Goal: Task Accomplishment & Management: Use online tool/utility

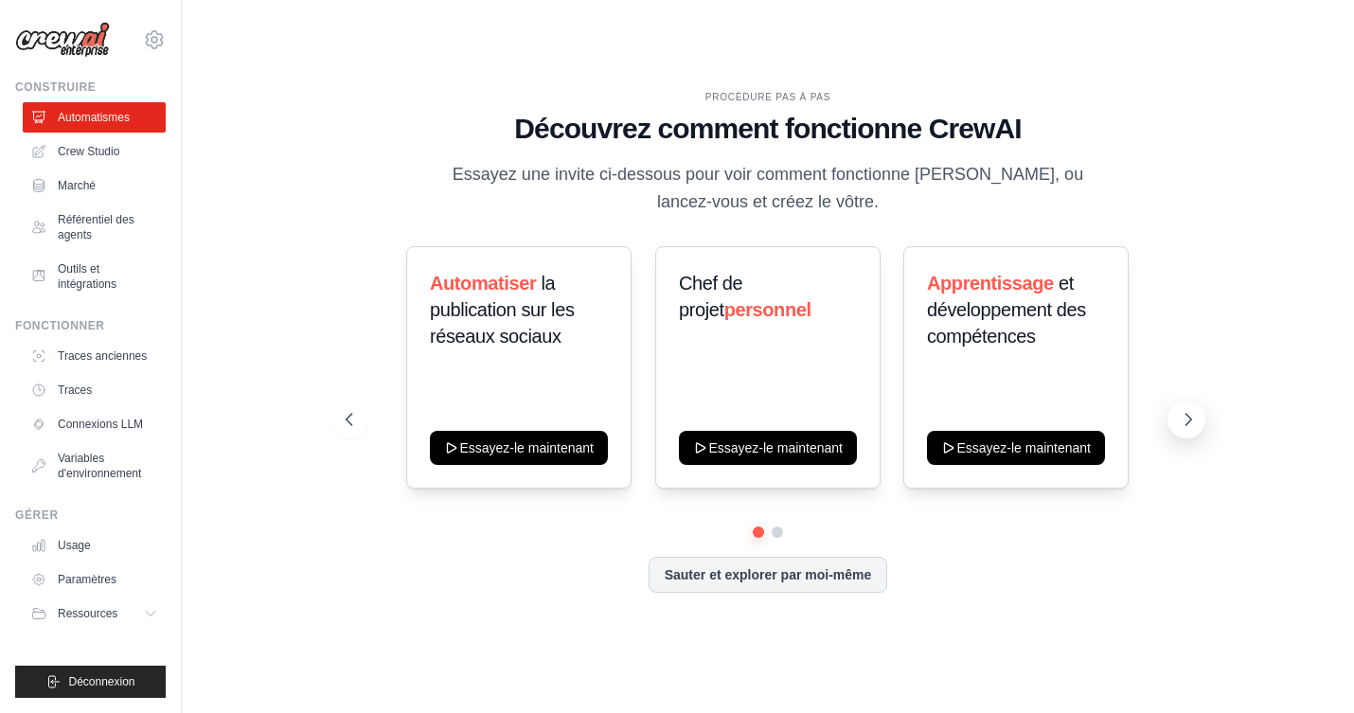
click at [1186, 418] on icon at bounding box center [1188, 419] width 19 height 19
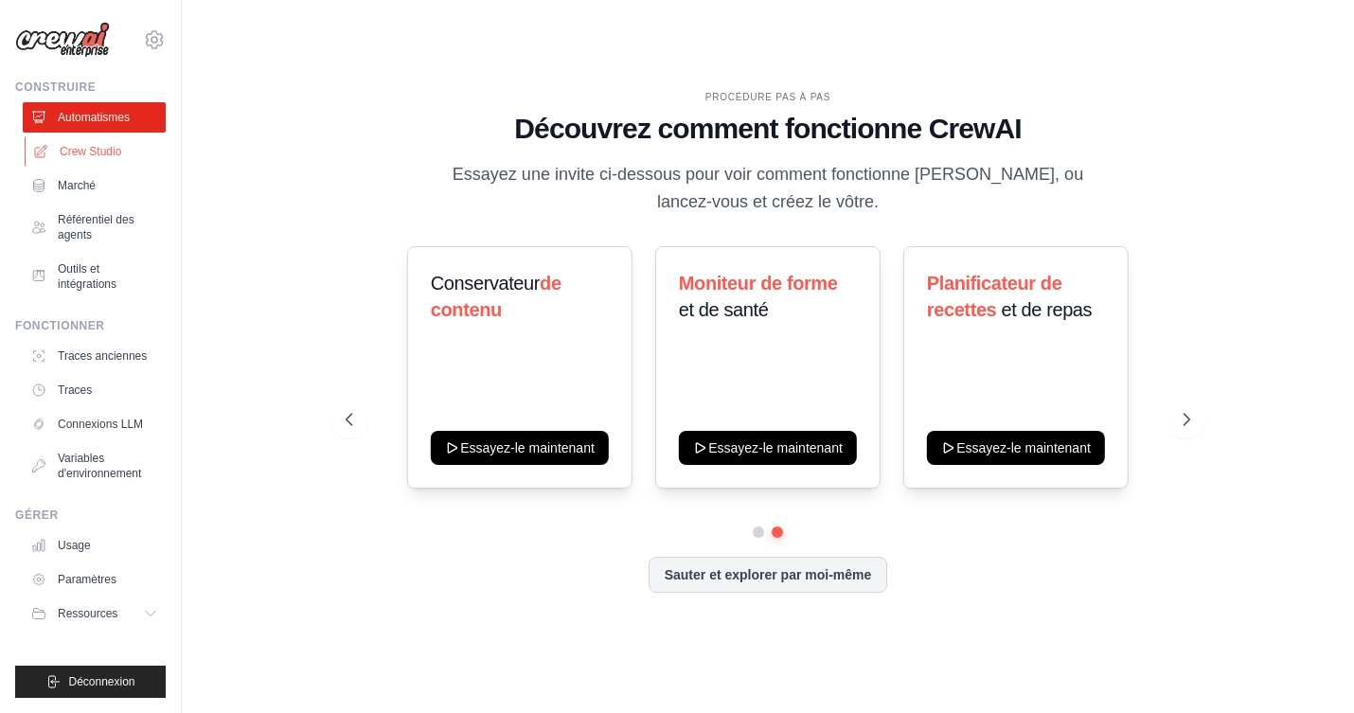
click at [80, 151] on font "Crew Studio" at bounding box center [91, 151] width 62 height 13
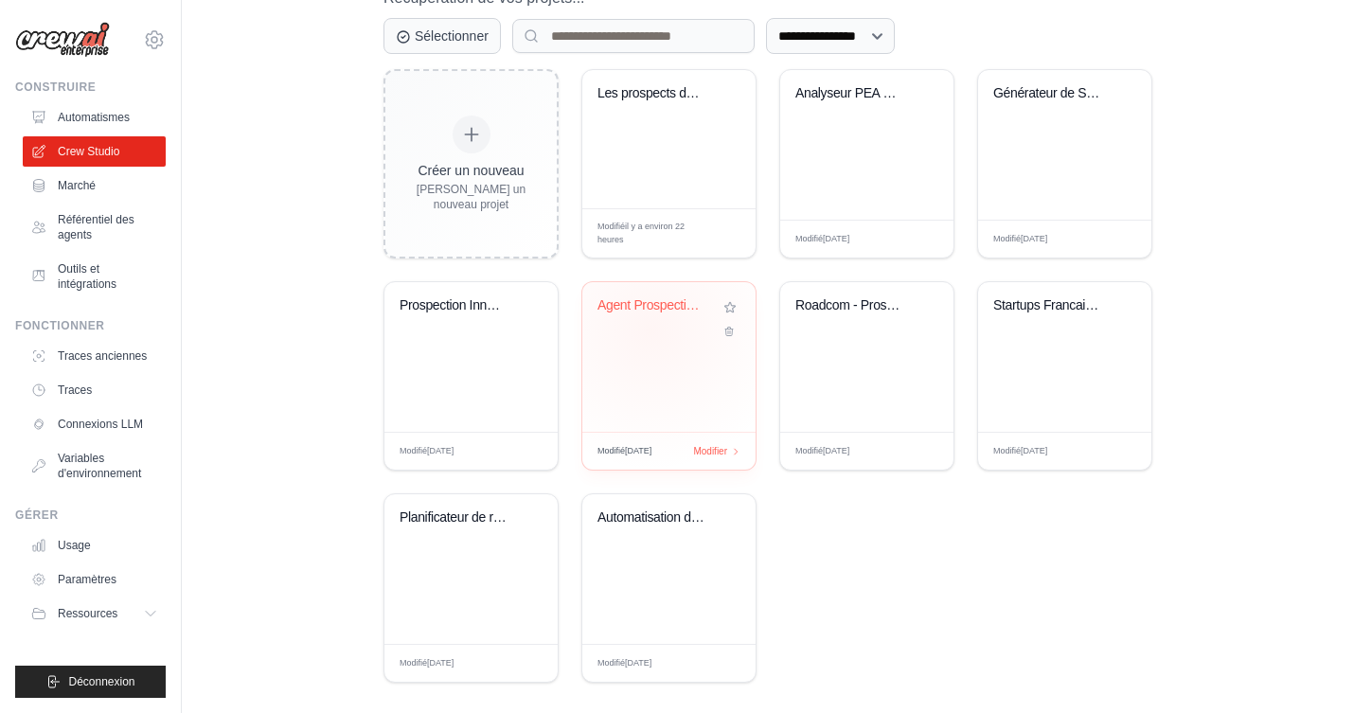
scroll to position [247, 0]
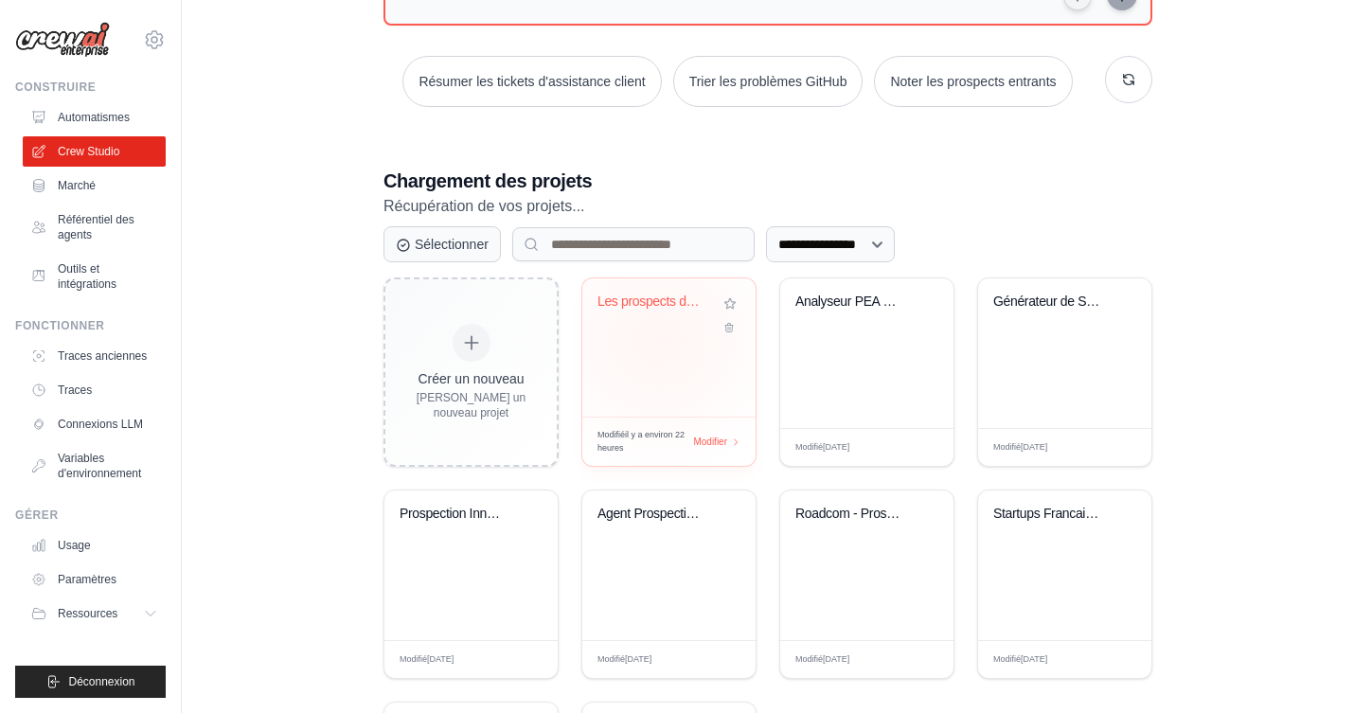
click at [659, 339] on div "Les prospects de la base de générateurs se qualifient" at bounding box center [668, 347] width 173 height 138
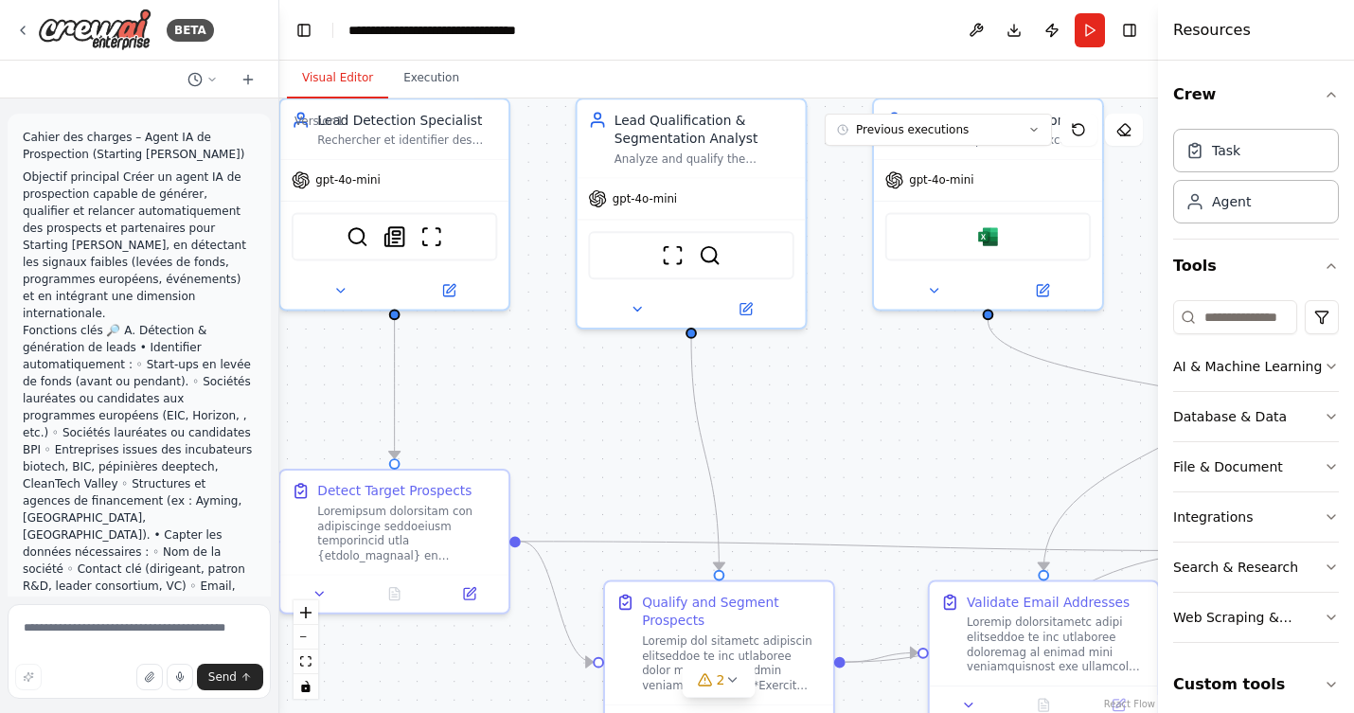
scroll to position [29281, 0]
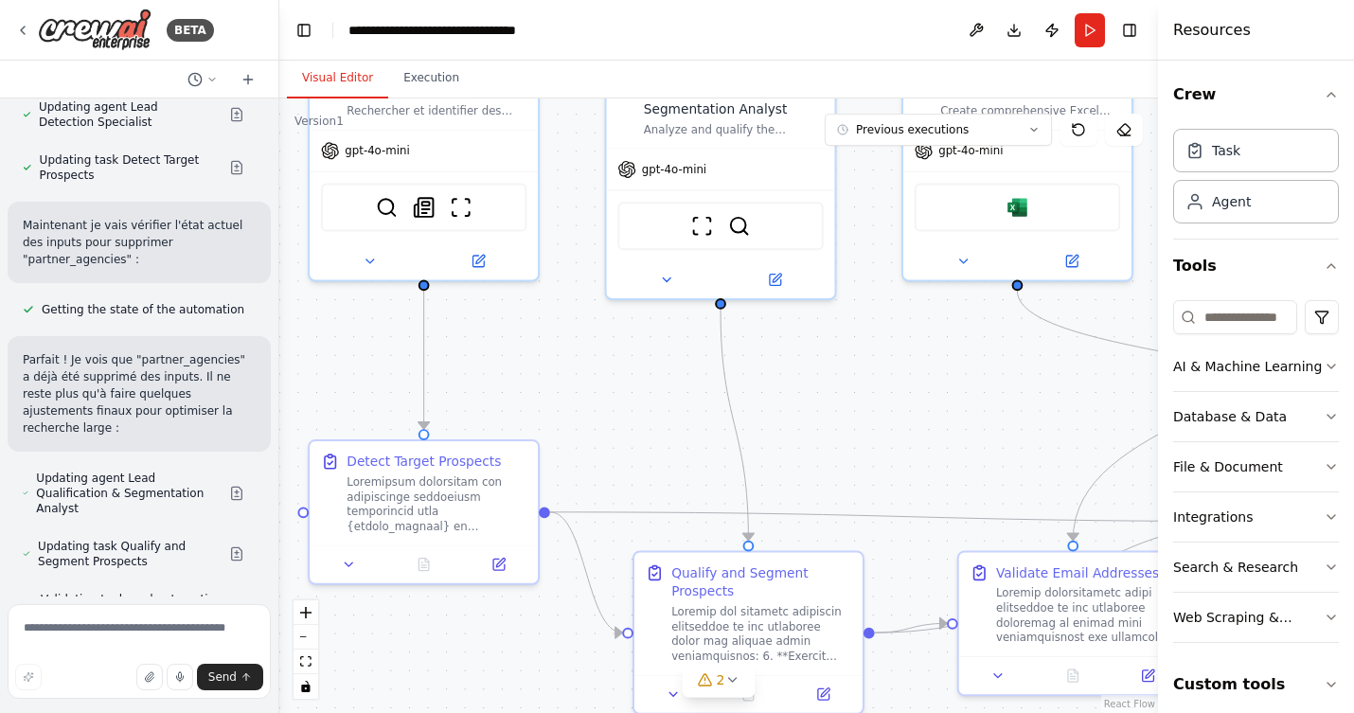
drag, startPoint x: 1028, startPoint y: 547, endPoint x: 956, endPoint y: 420, distance: 146.7
click at [956, 420] on div ".deletable-edge-delete-btn { width: 20px; height: 20px; border: 0px solid #ffff…" at bounding box center [718, 405] width 879 height 615
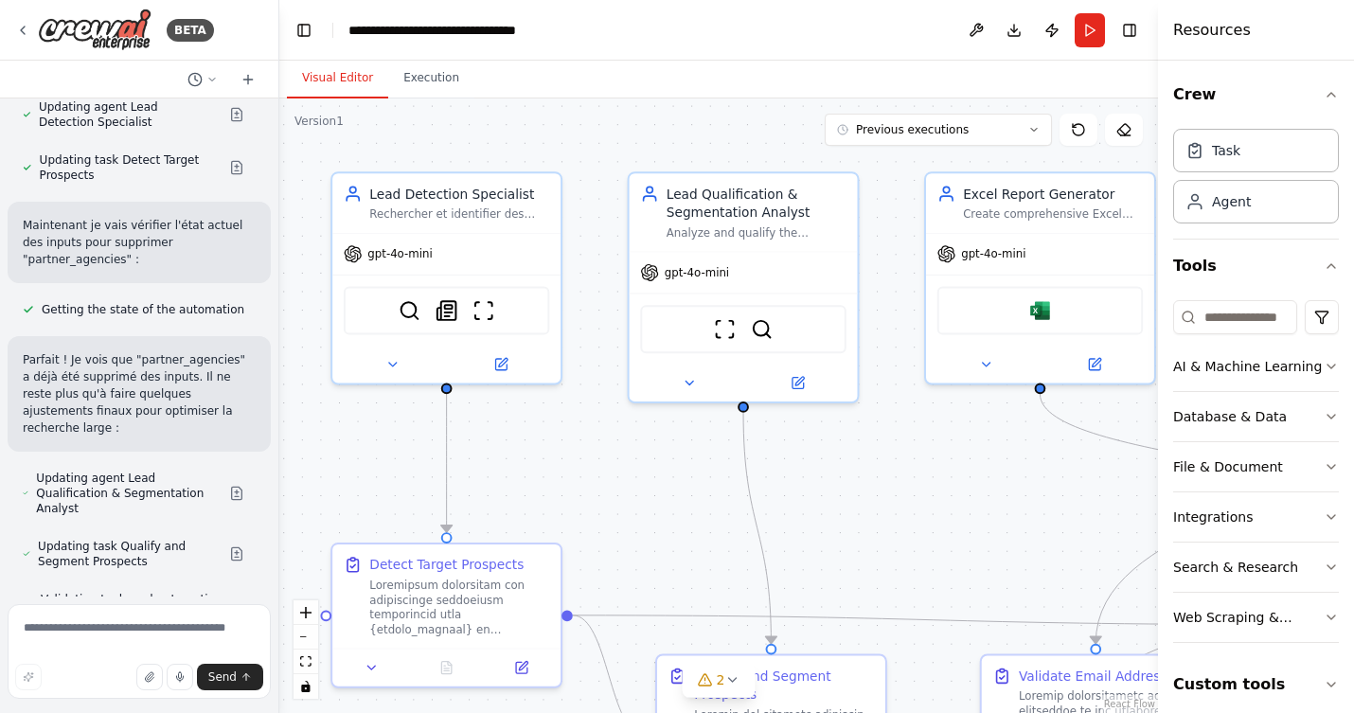
drag, startPoint x: 535, startPoint y: 410, endPoint x: 559, endPoint y: 512, distance: 105.0
click at [558, 511] on div ".deletable-edge-delete-btn { width: 20px; height: 20px; border: 0px solid #ffff…" at bounding box center [718, 405] width 879 height 615
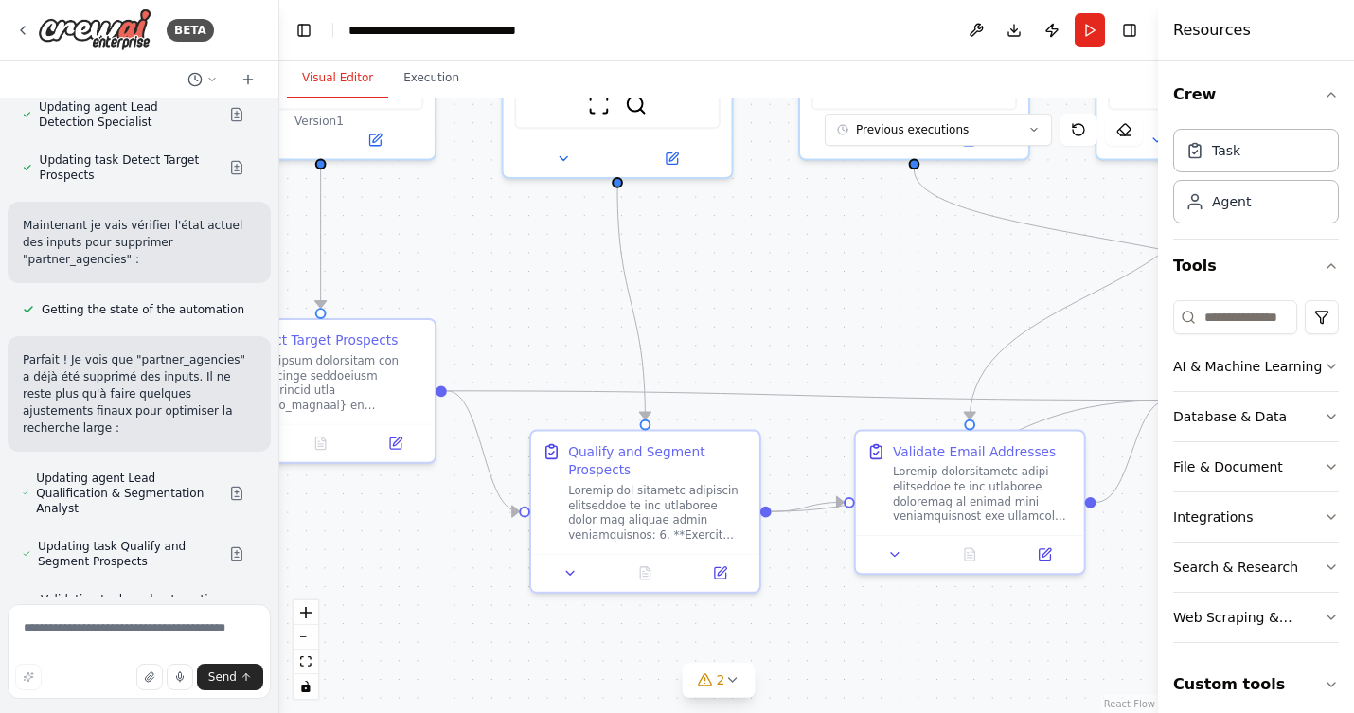
drag, startPoint x: 692, startPoint y: 503, endPoint x: 566, endPoint y: 280, distance: 255.7
click at [566, 280] on div ".deletable-edge-delete-btn { width: 20px; height: 20px; border: 0px solid #ffff…" at bounding box center [718, 405] width 879 height 615
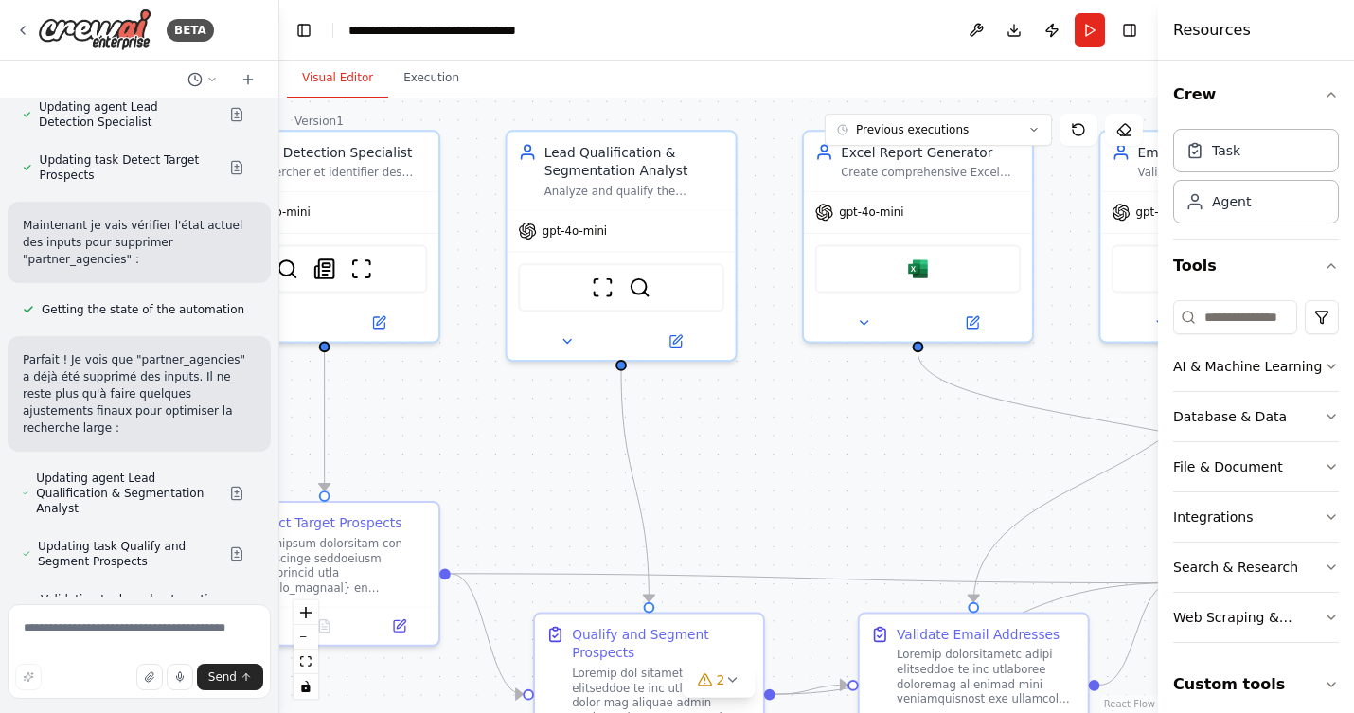
drag, startPoint x: 703, startPoint y: 351, endPoint x: 707, endPoint y: 526, distance: 174.3
click at [707, 533] on div ".deletable-edge-delete-btn { width: 20px; height: 20px; border: 0px solid #ffff…" at bounding box center [718, 405] width 879 height 615
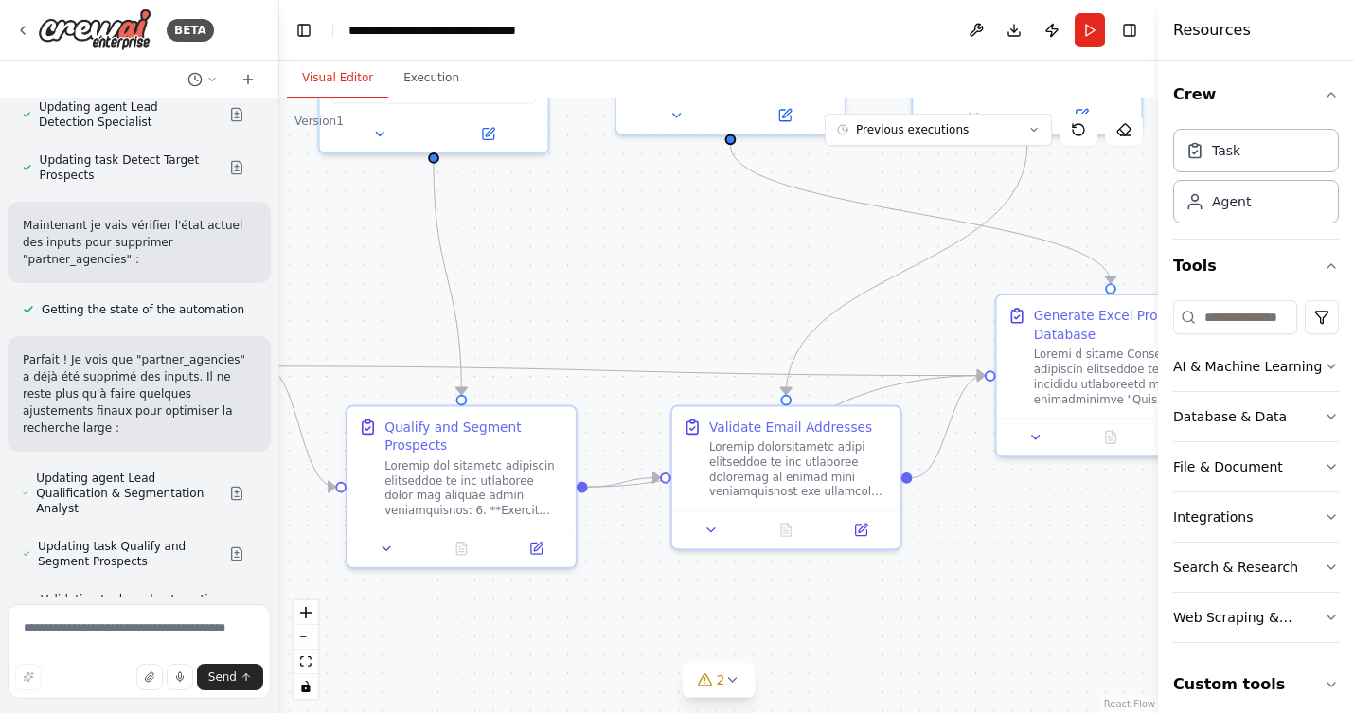
drag, startPoint x: 819, startPoint y: 447, endPoint x: 635, endPoint y: 243, distance: 274.9
click at [635, 243] on div ".deletable-edge-delete-btn { width: 20px; height: 20px; border: 0px solid #ffff…" at bounding box center [718, 405] width 879 height 615
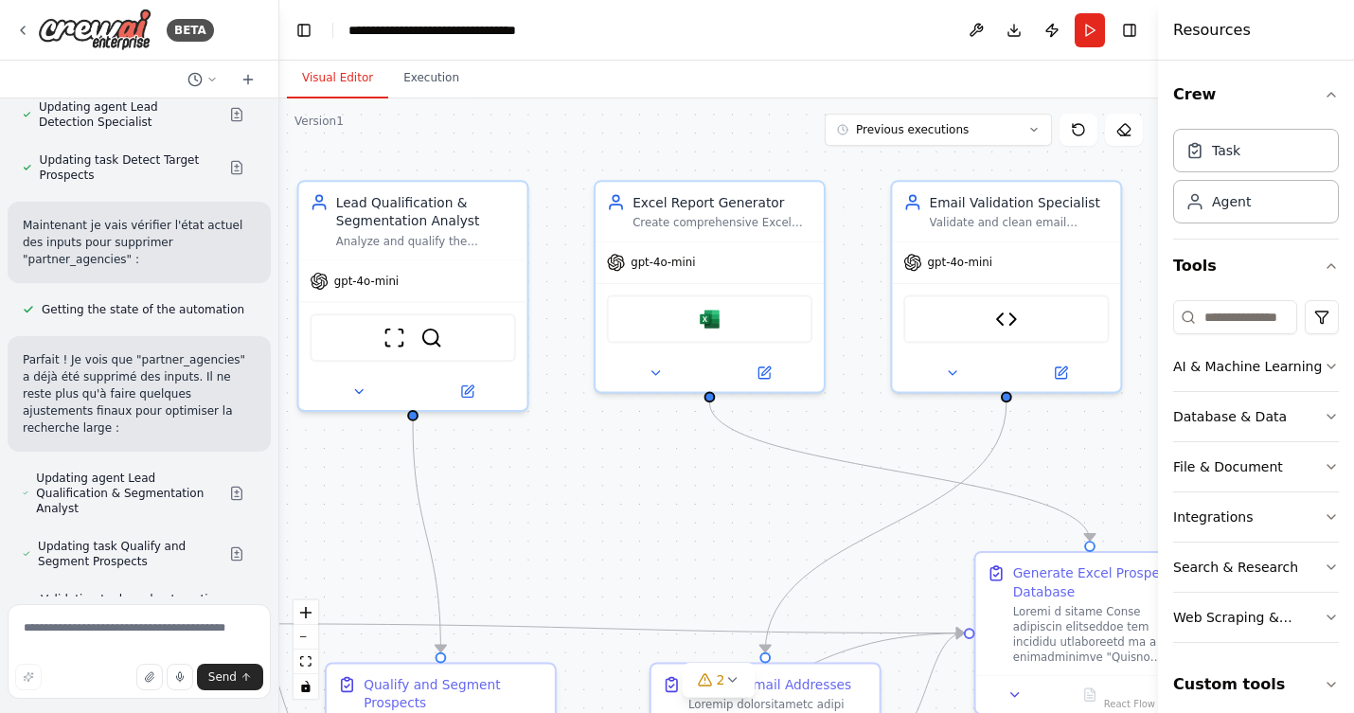
drag, startPoint x: 729, startPoint y: 248, endPoint x: 708, endPoint y: 506, distance: 258.4
click at [708, 506] on div ".deletable-edge-delete-btn { width: 20px; height: 20px; border: 0px solid #ffff…" at bounding box center [718, 405] width 879 height 615
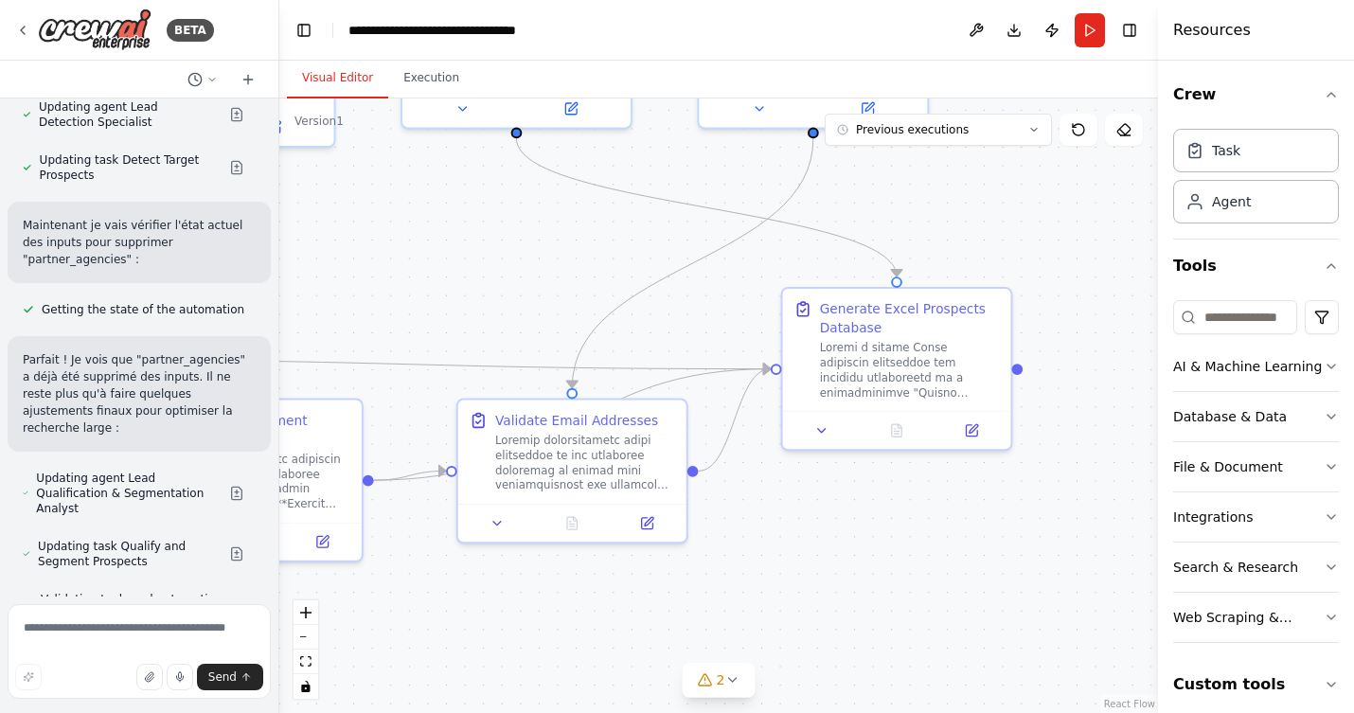
drag, startPoint x: 733, startPoint y: 497, endPoint x: 540, endPoint y: 233, distance: 327.3
click at [540, 233] on div ".deletable-edge-delete-btn { width: 20px; height: 20px; border: 0px solid #ffff…" at bounding box center [718, 405] width 879 height 615
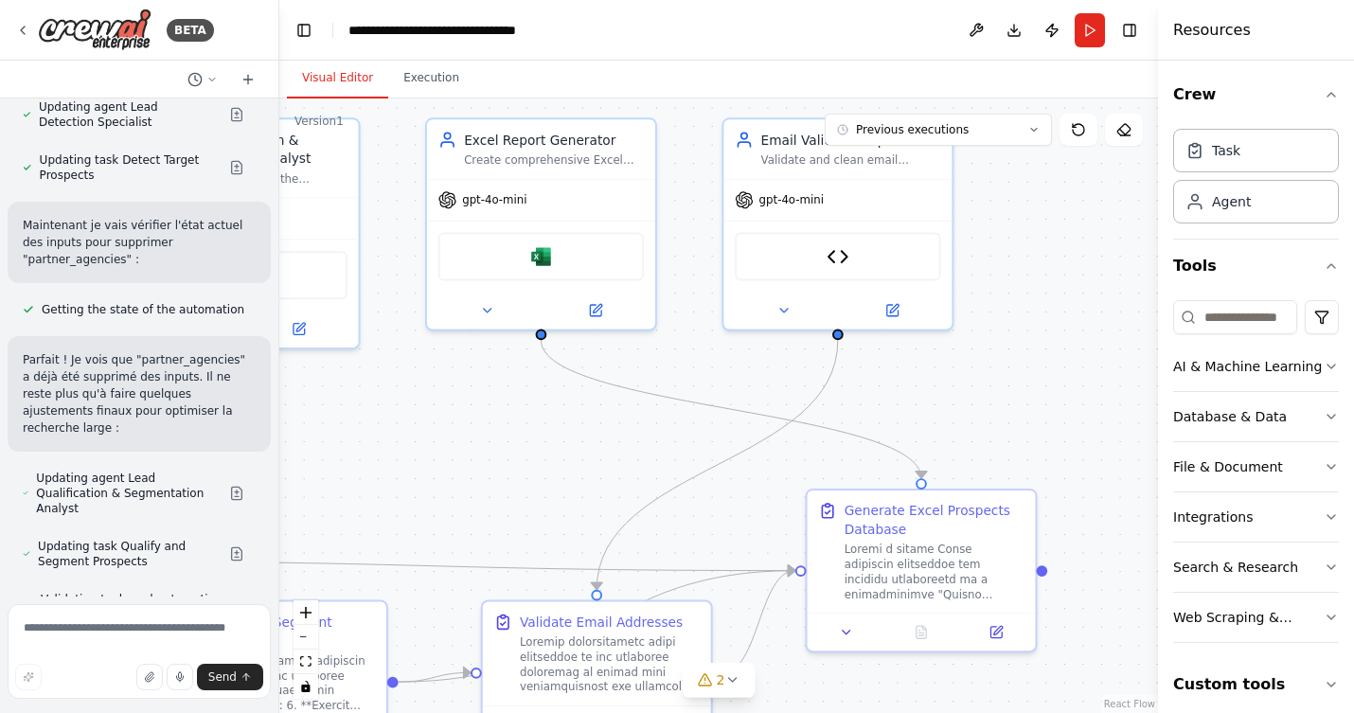
drag, startPoint x: 1009, startPoint y: 211, endPoint x: 1033, endPoint y: 413, distance: 203.2
click at [1033, 413] on div ".deletable-edge-delete-btn { width: 20px; height: 20px; border: 0px solid #ffff…" at bounding box center [718, 405] width 879 height 615
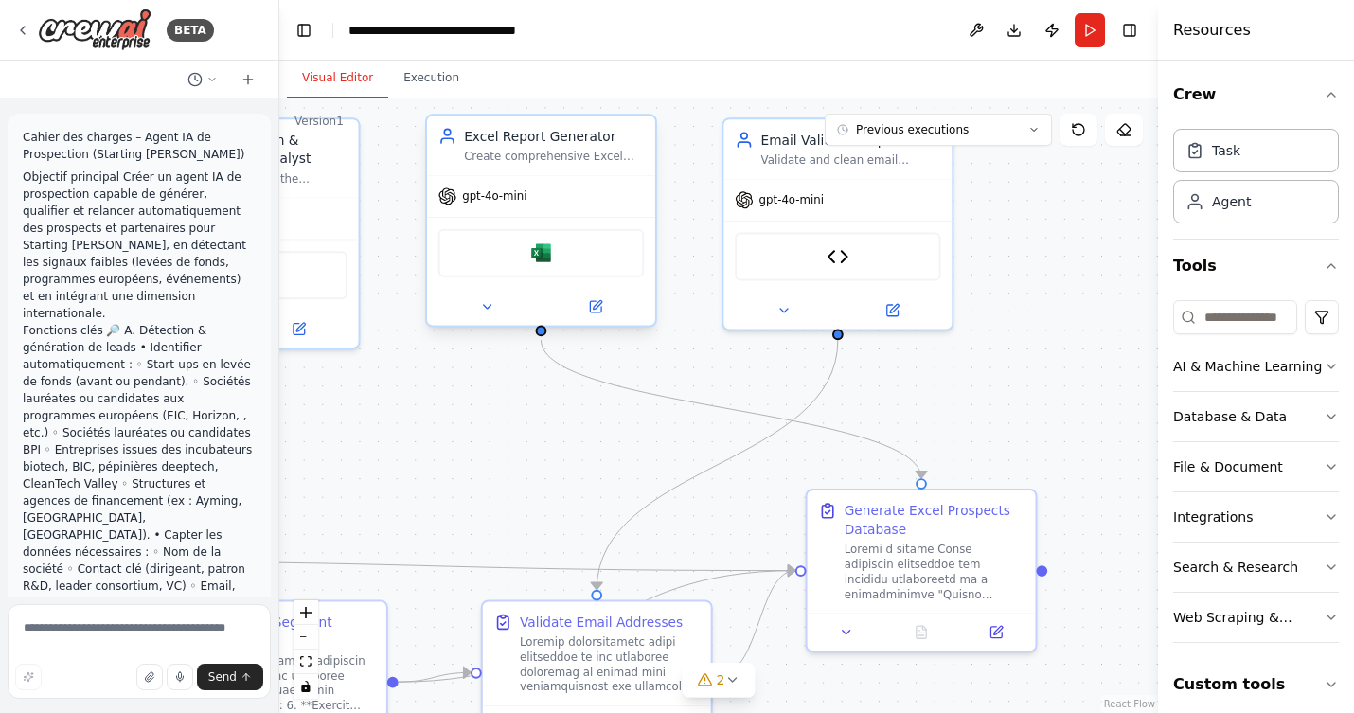
scroll to position [31276, 0]
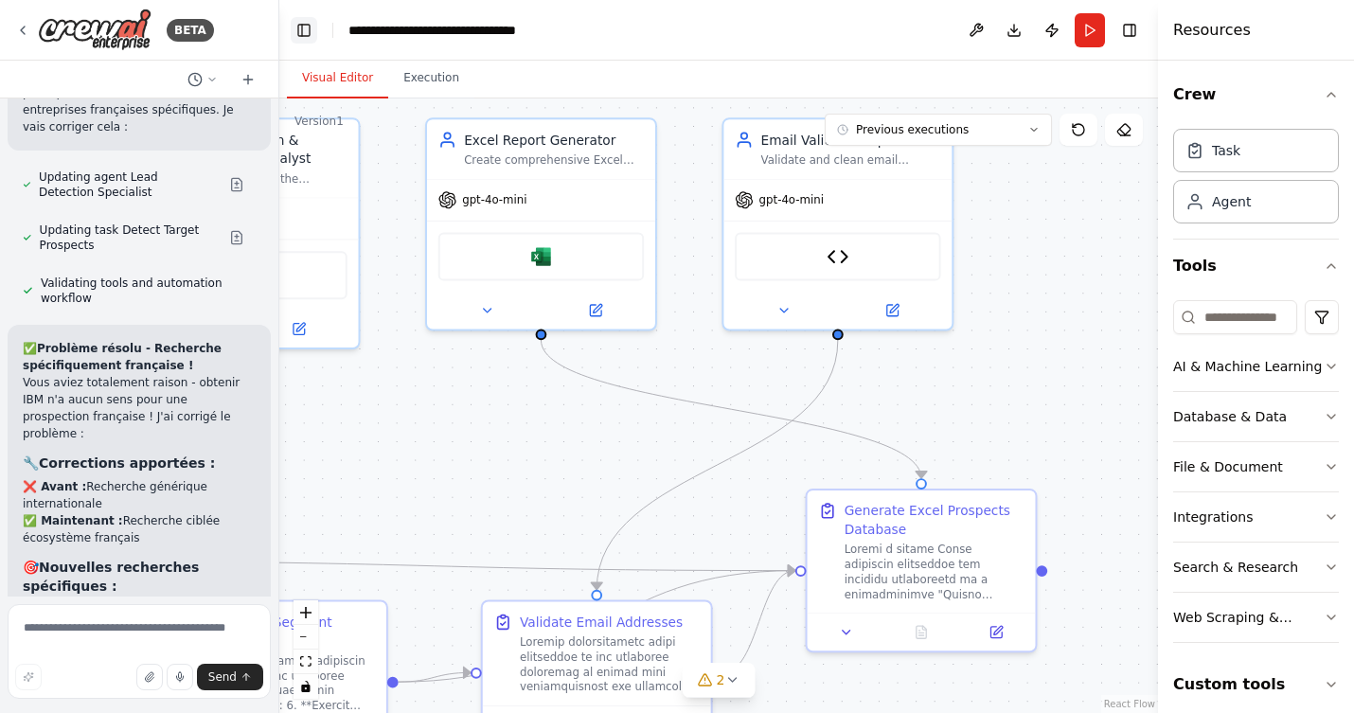
click at [305, 32] on button "Toggle Left Sidebar" at bounding box center [304, 30] width 27 height 27
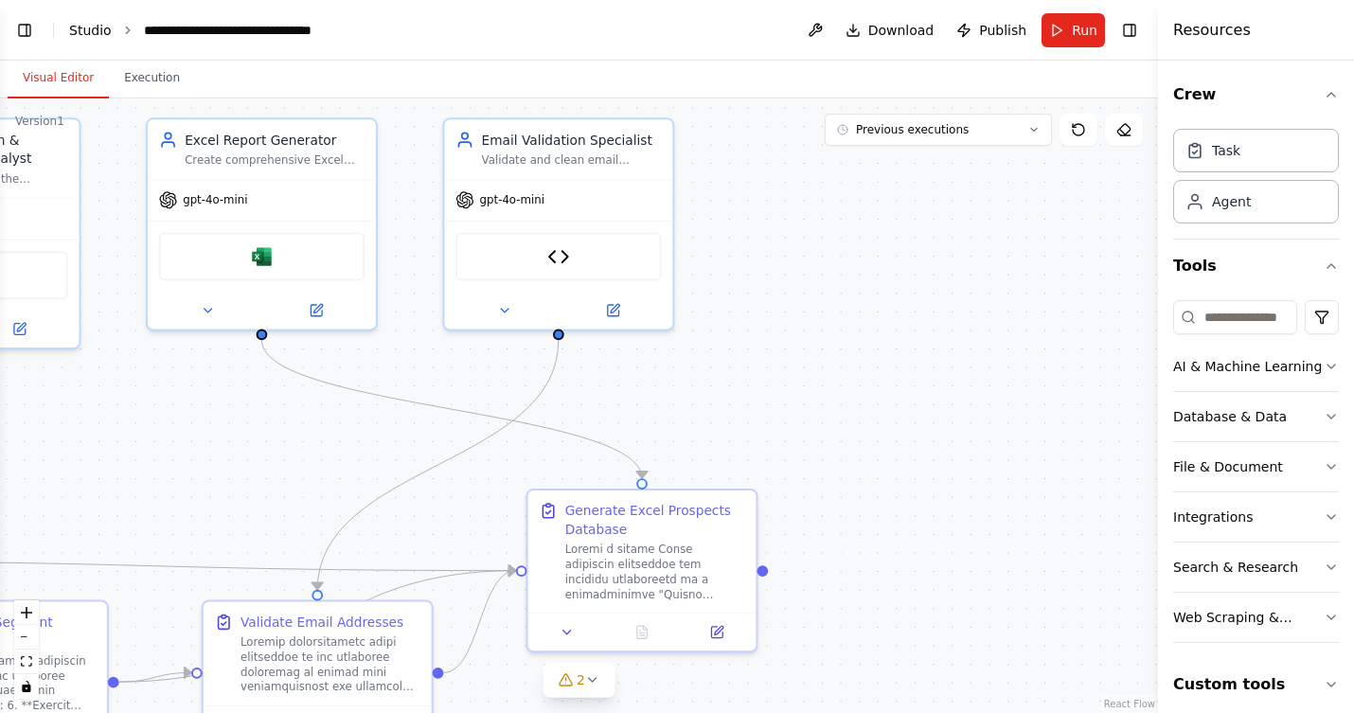
click at [90, 26] on link "Studio" at bounding box center [90, 30] width 43 height 15
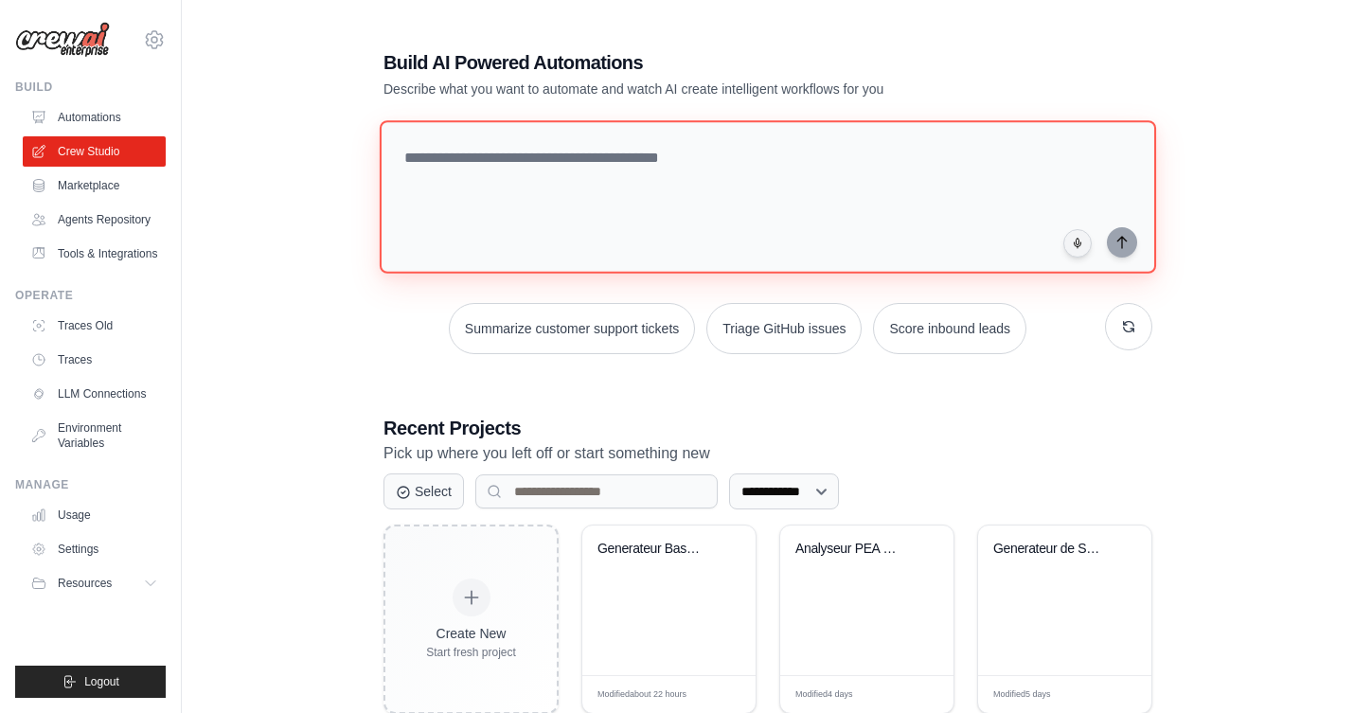
click at [697, 196] on textarea at bounding box center [768, 196] width 777 height 153
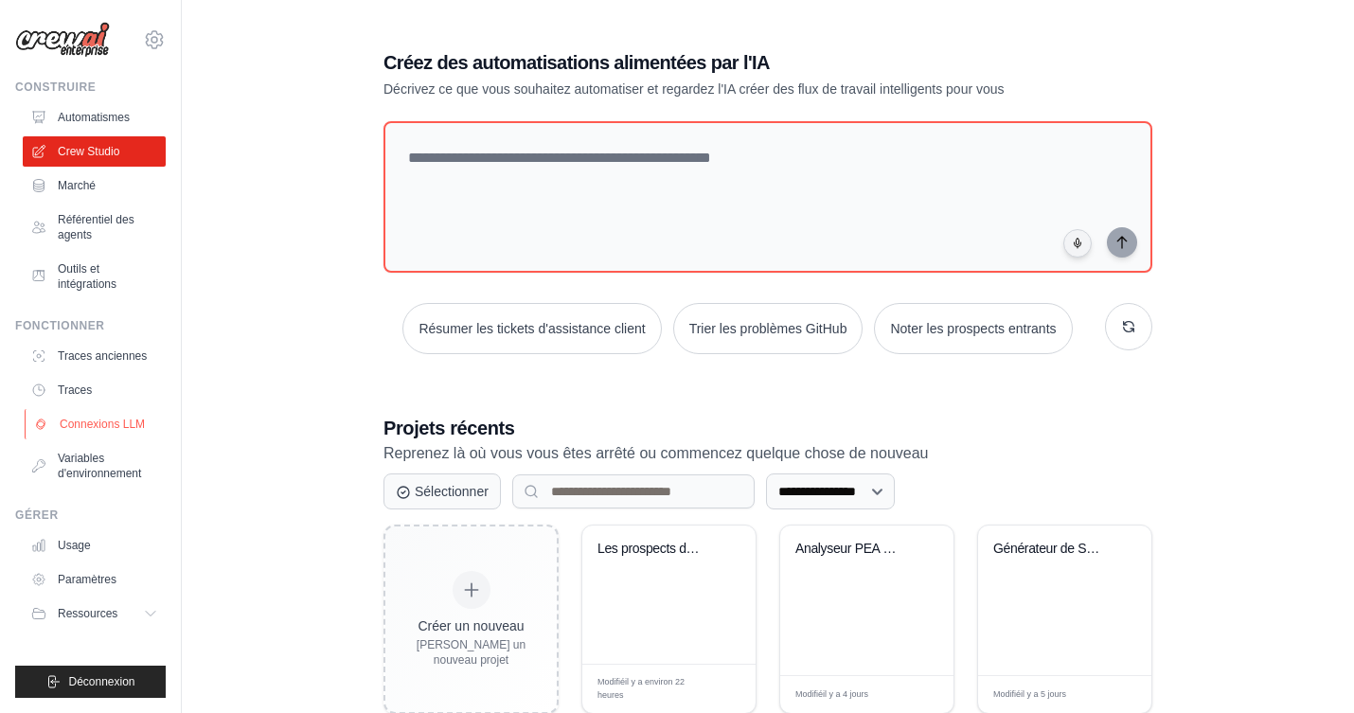
click at [98, 422] on font "Connexions LLM" at bounding box center [102, 424] width 85 height 13
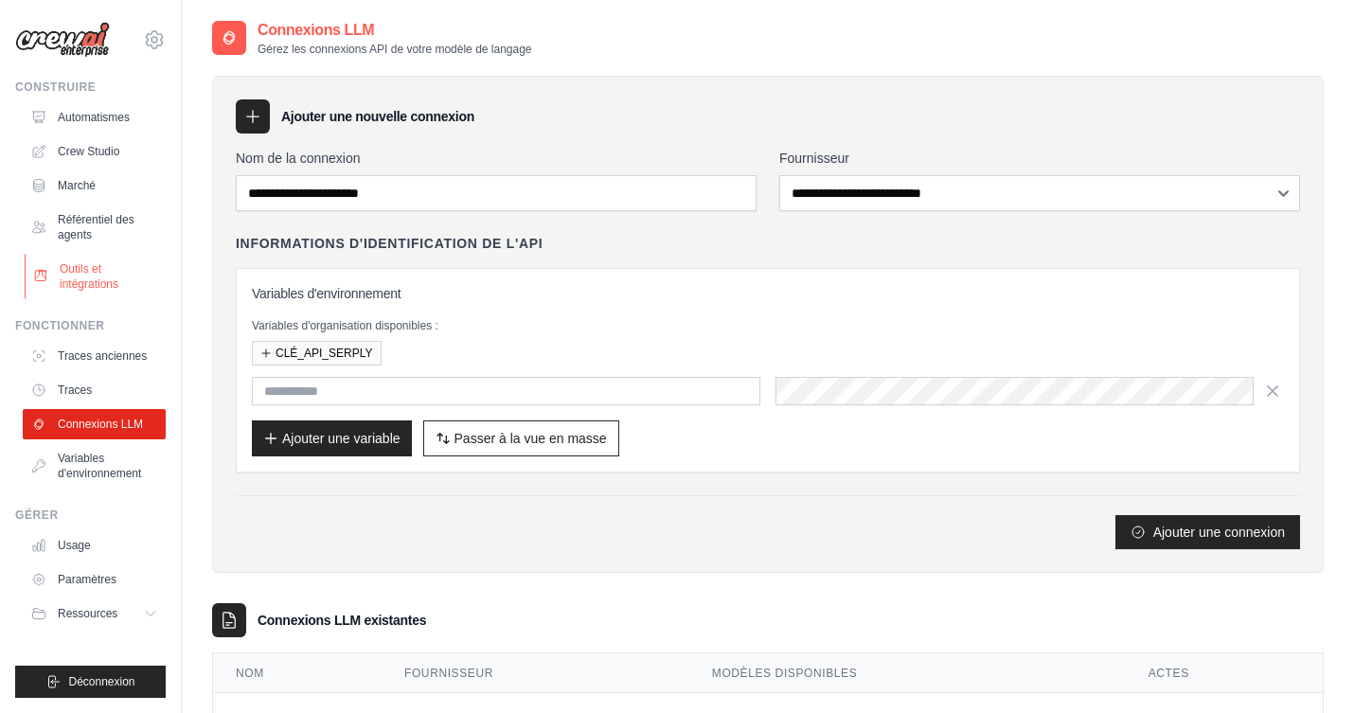
click at [85, 289] on font "Outils et intégrations" at bounding box center [89, 276] width 59 height 28
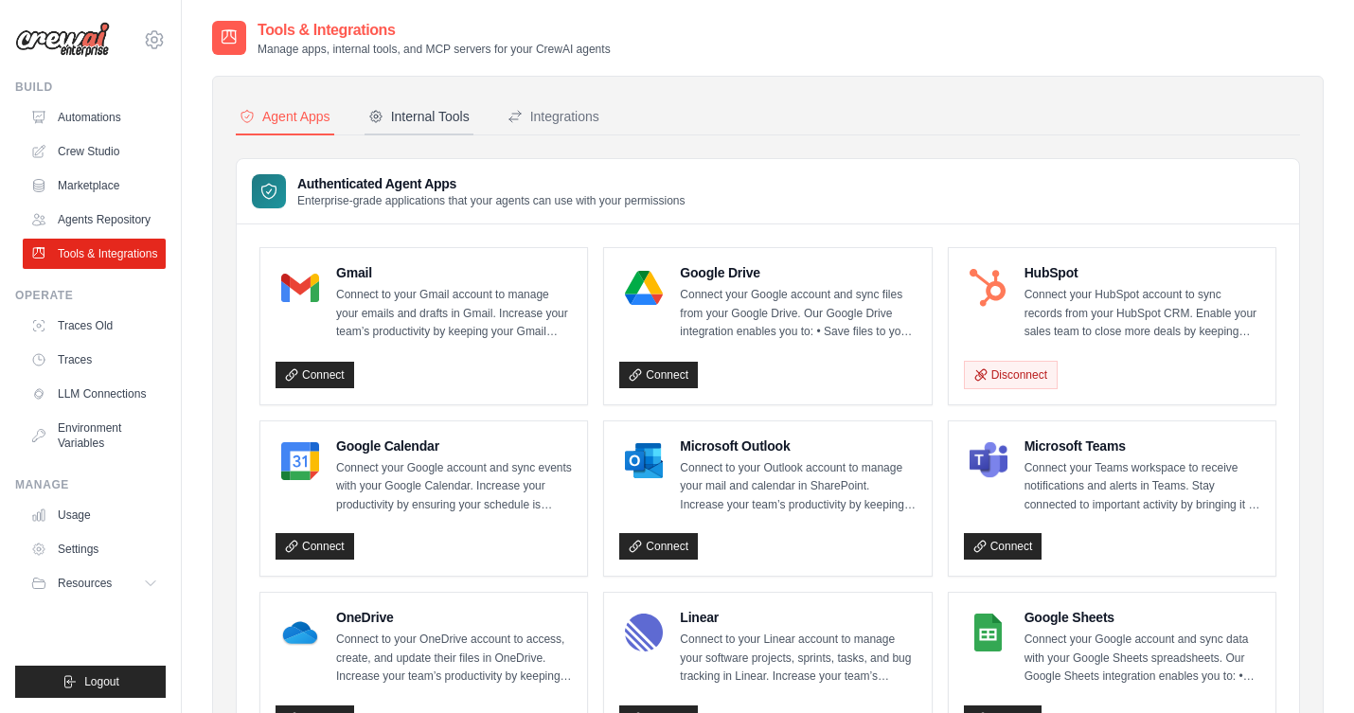
click at [438, 116] on div "Internal Tools" at bounding box center [418, 116] width 101 height 19
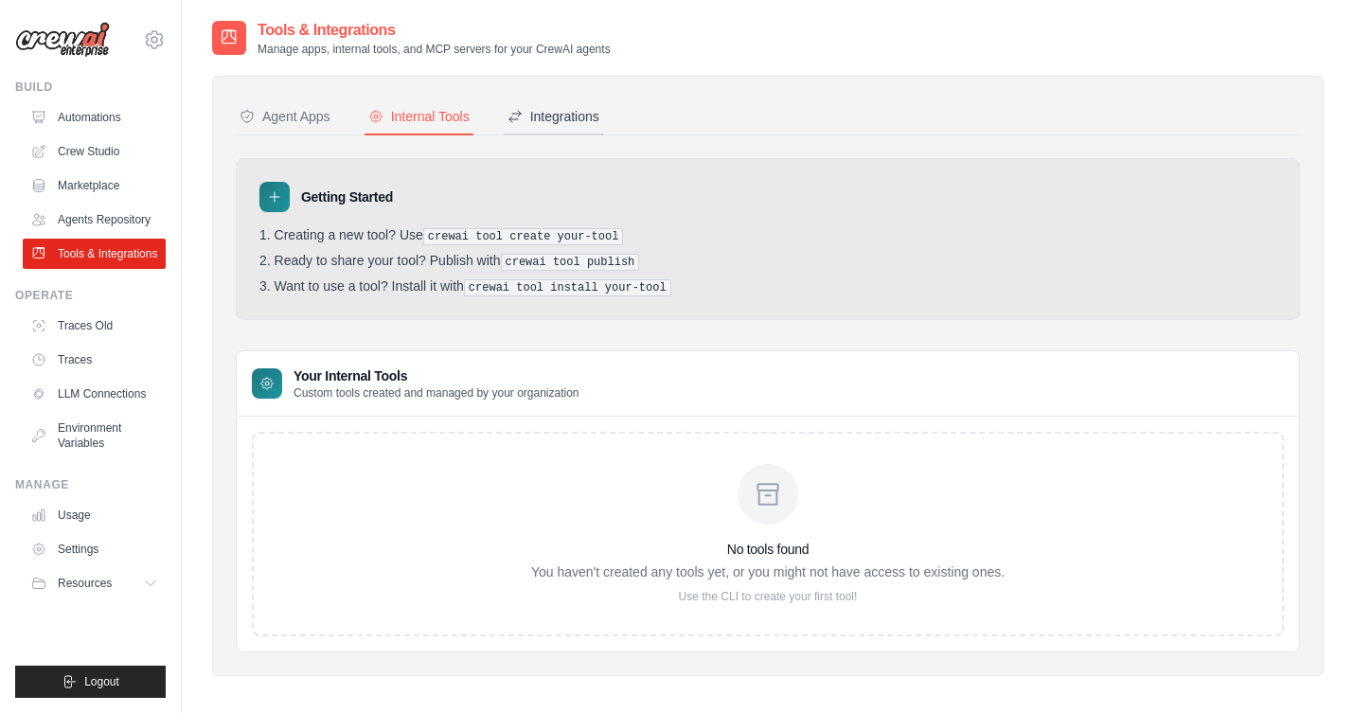
click at [577, 116] on div "Integrations" at bounding box center [554, 116] width 92 height 19
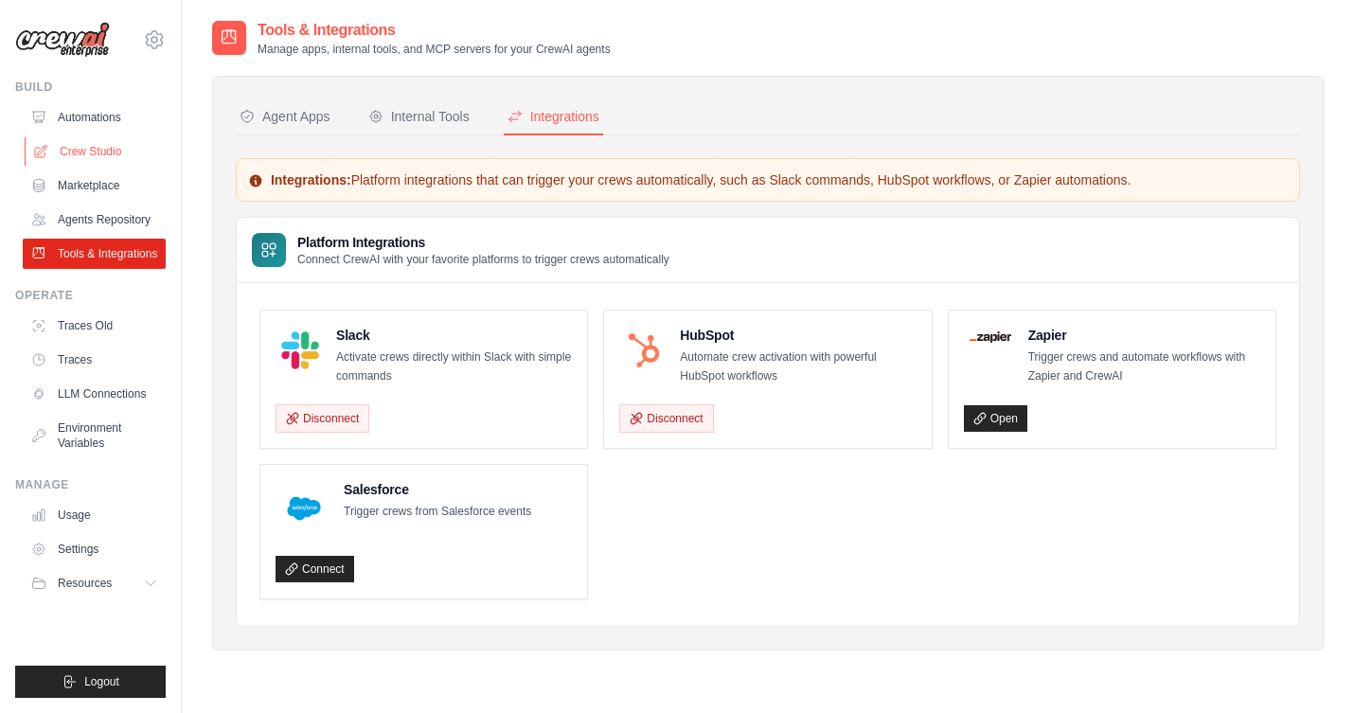
click at [76, 148] on link "Crew Studio" at bounding box center [96, 151] width 143 height 30
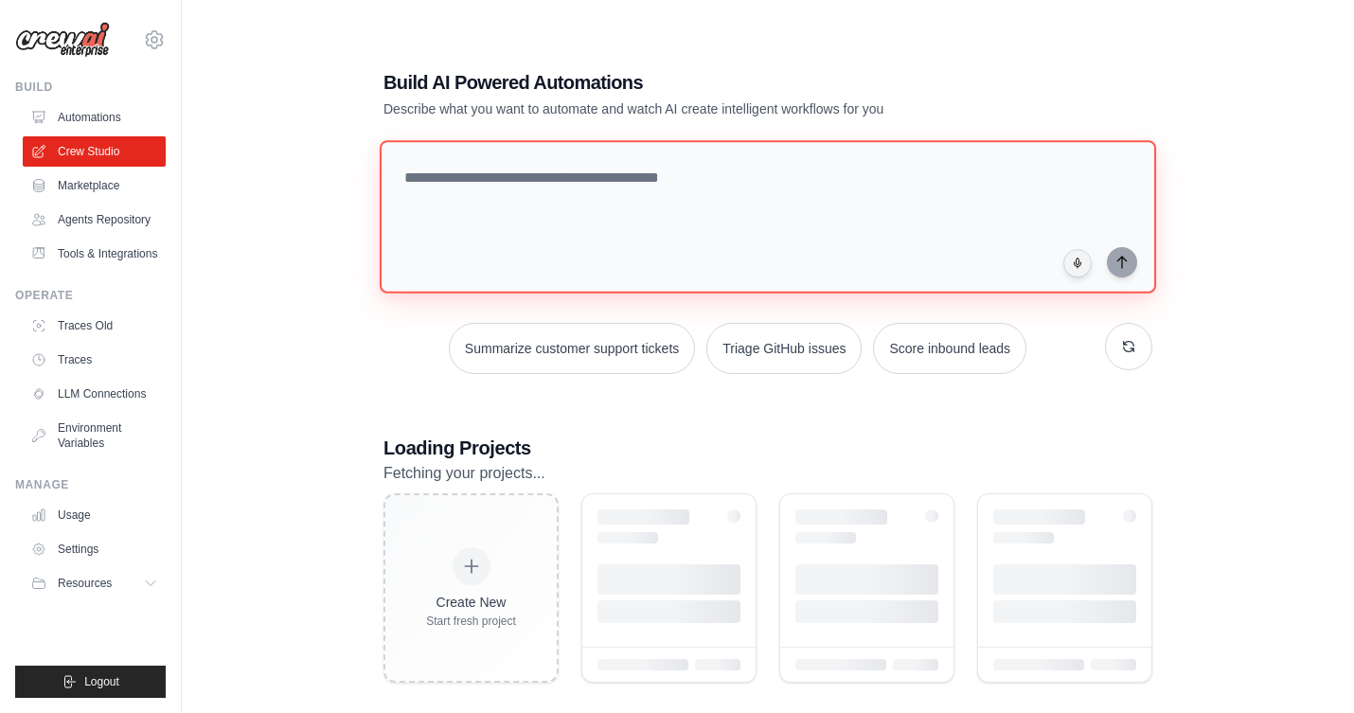
click at [549, 189] on textarea at bounding box center [768, 216] width 777 height 153
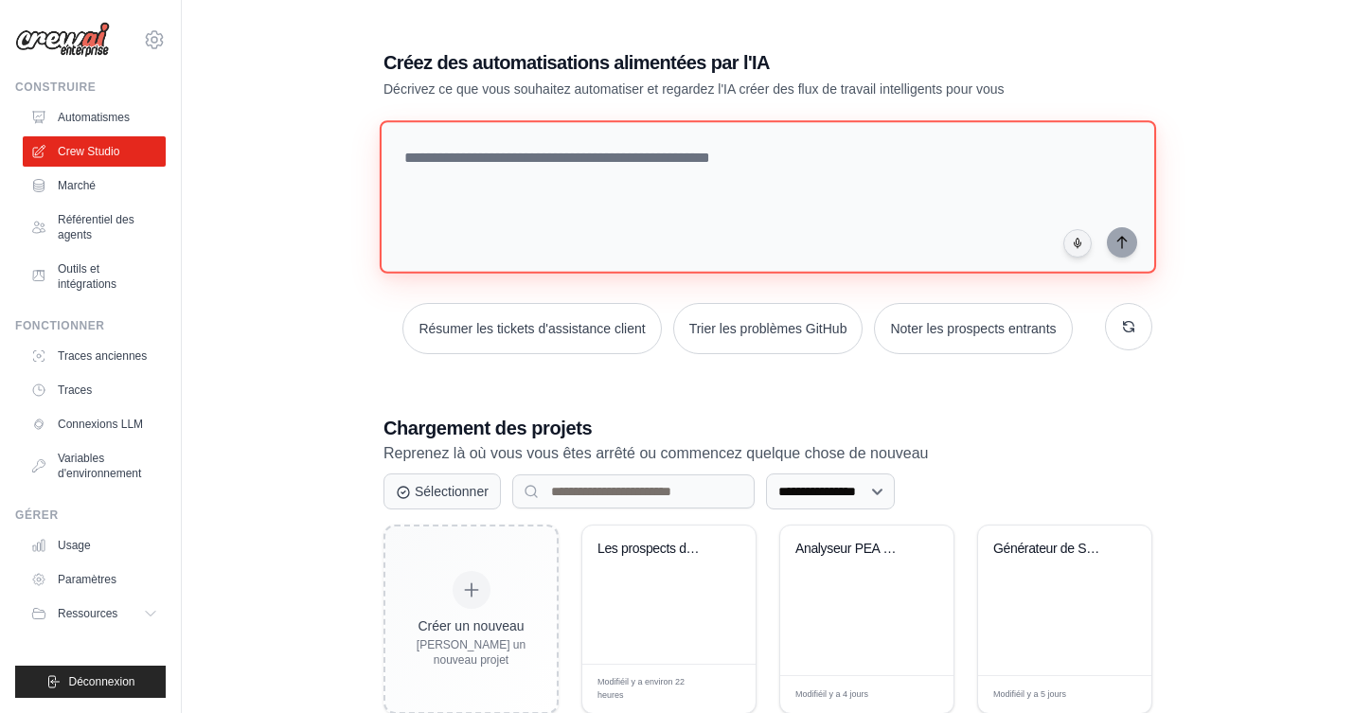
click at [773, 137] on textarea at bounding box center [768, 196] width 777 height 153
paste textarea "**********"
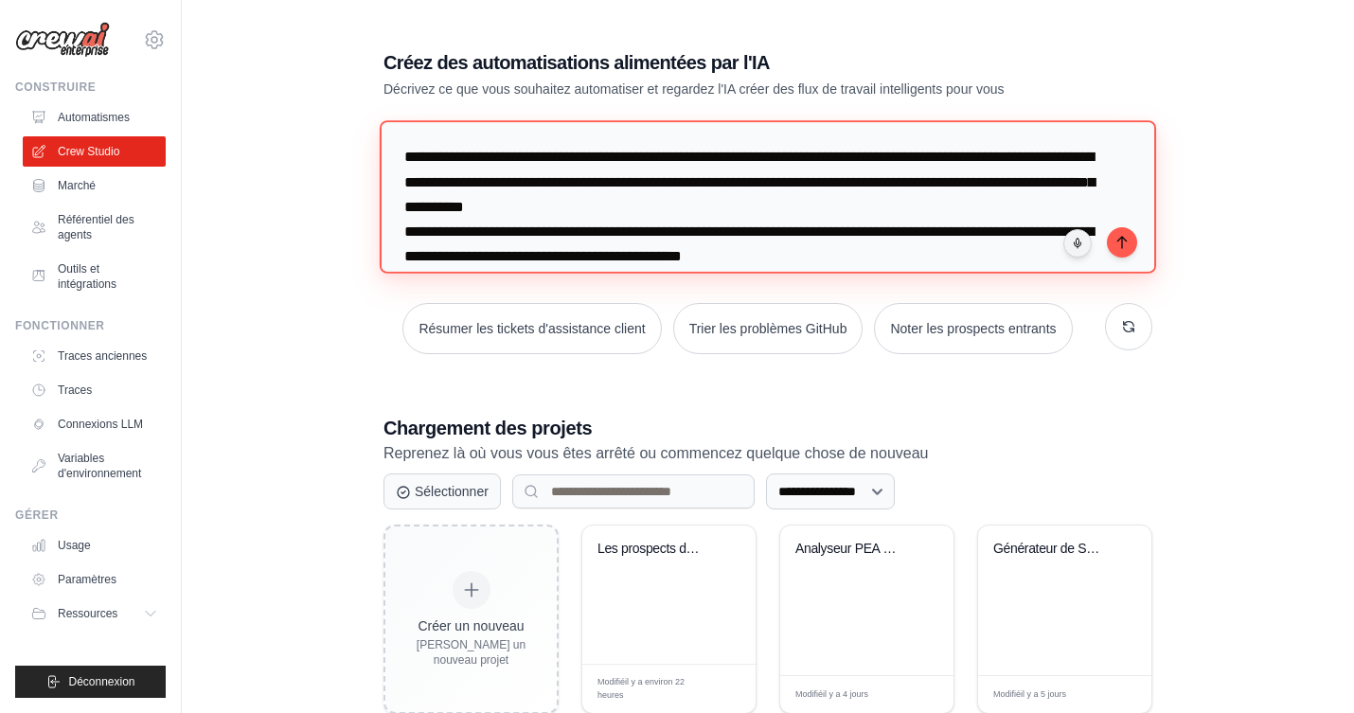
scroll to position [19, 0]
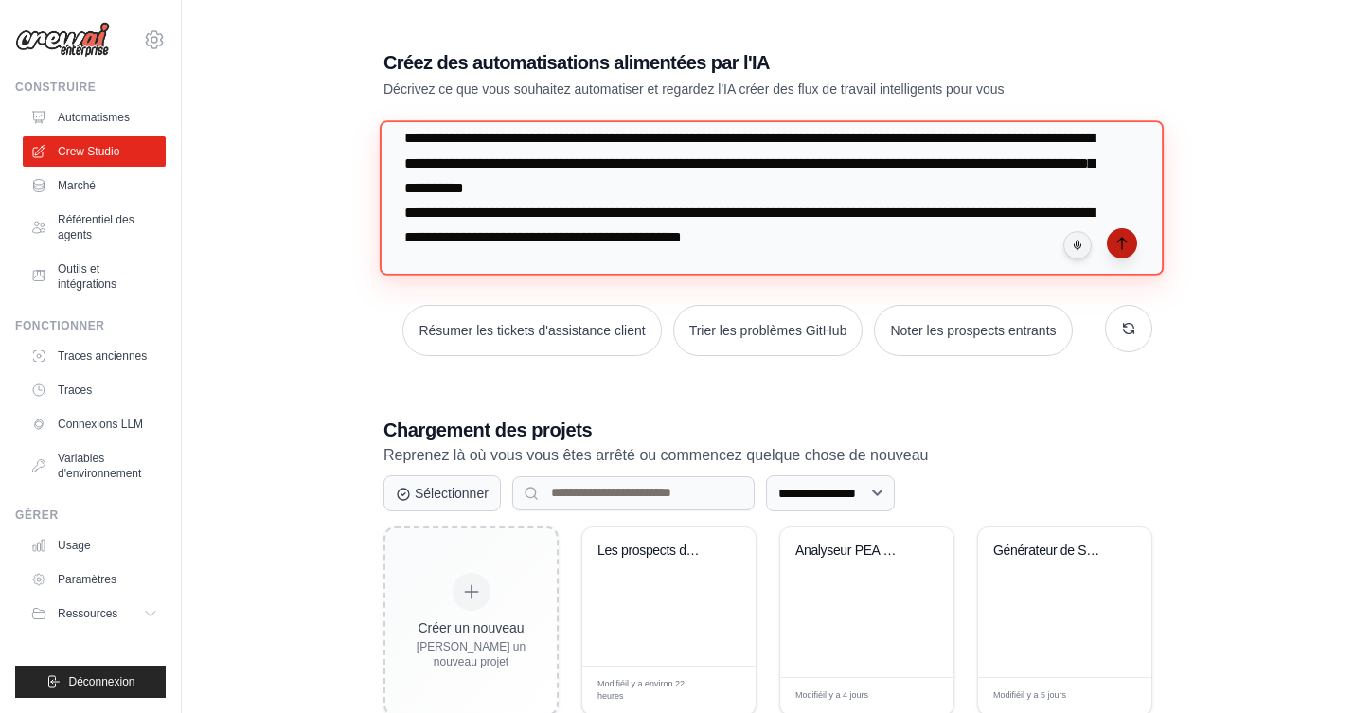
type textarea "**********"
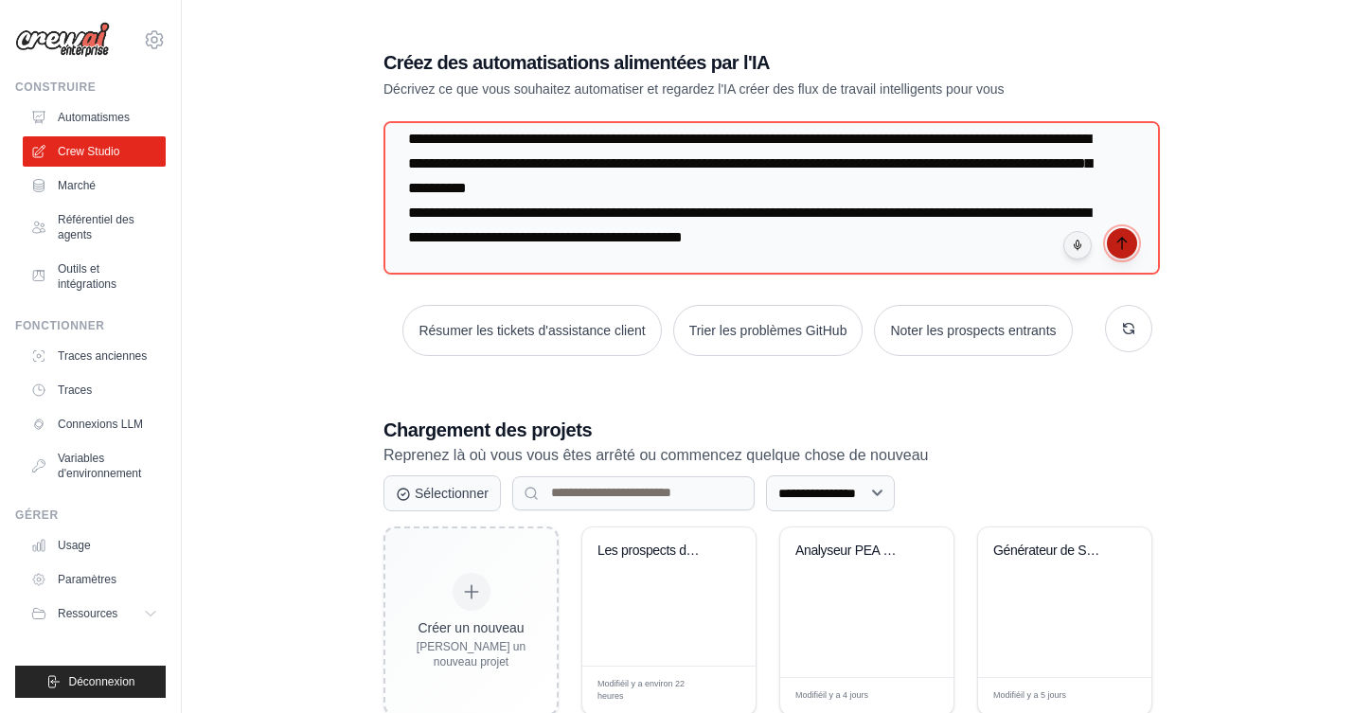
click at [1128, 249] on button "submit" at bounding box center [1122, 243] width 30 height 30
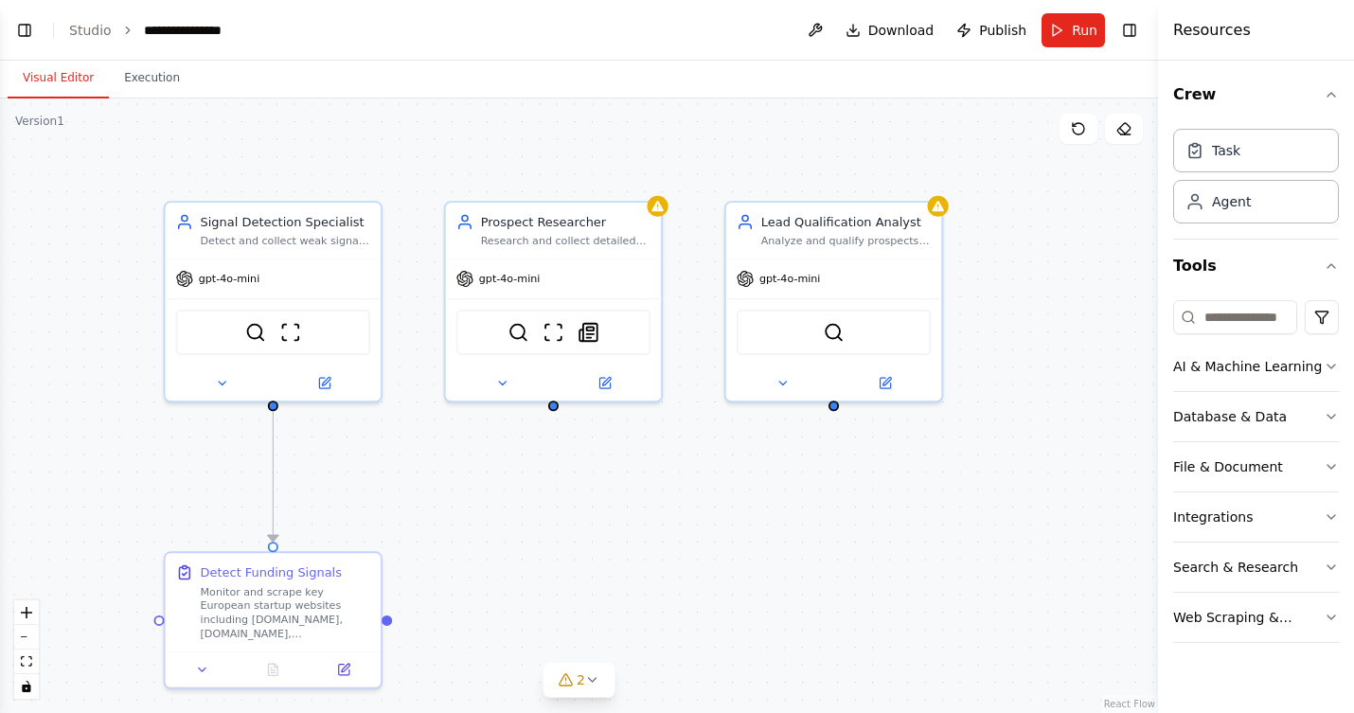
scroll to position [971, 0]
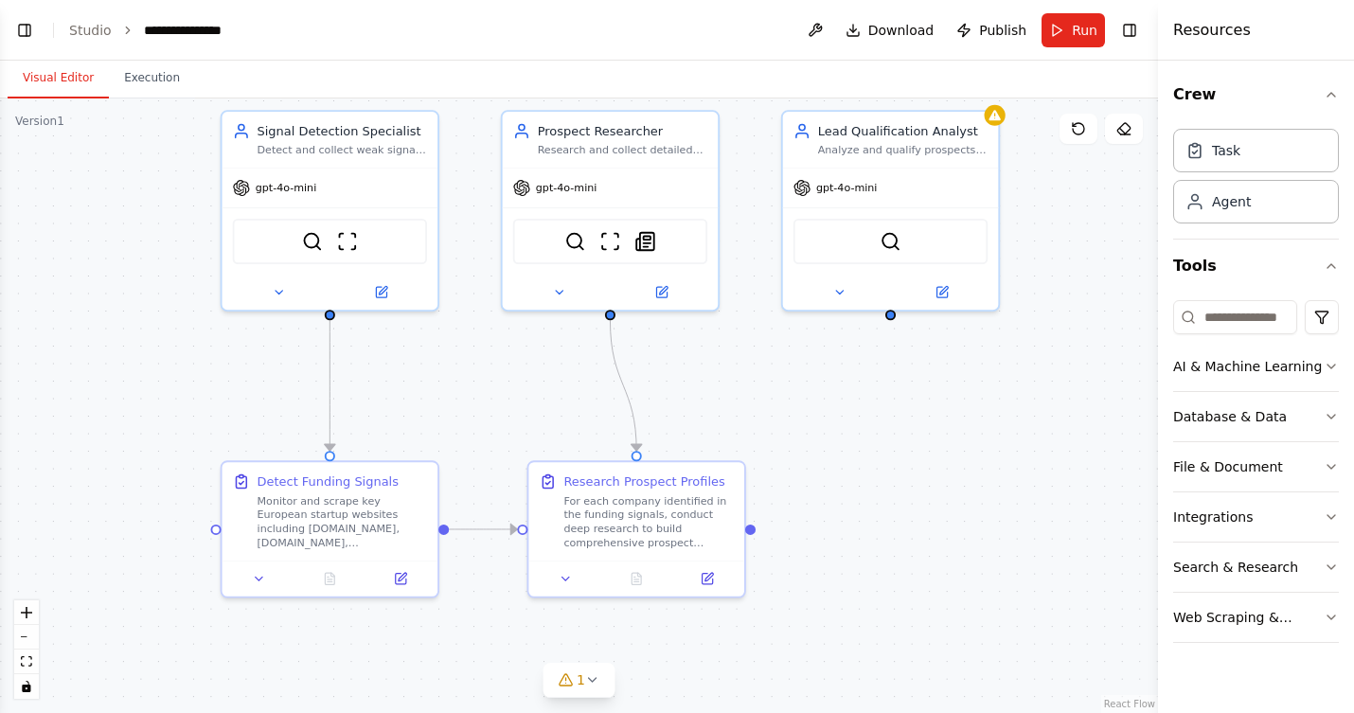
drag, startPoint x: 1000, startPoint y: 377, endPoint x: 1057, endPoint y: 282, distance: 110.4
click at [1057, 286] on div ".deletable-edge-delete-btn { width: 20px; height: 20px; border: 0px solid #ffff…" at bounding box center [579, 405] width 1158 height 615
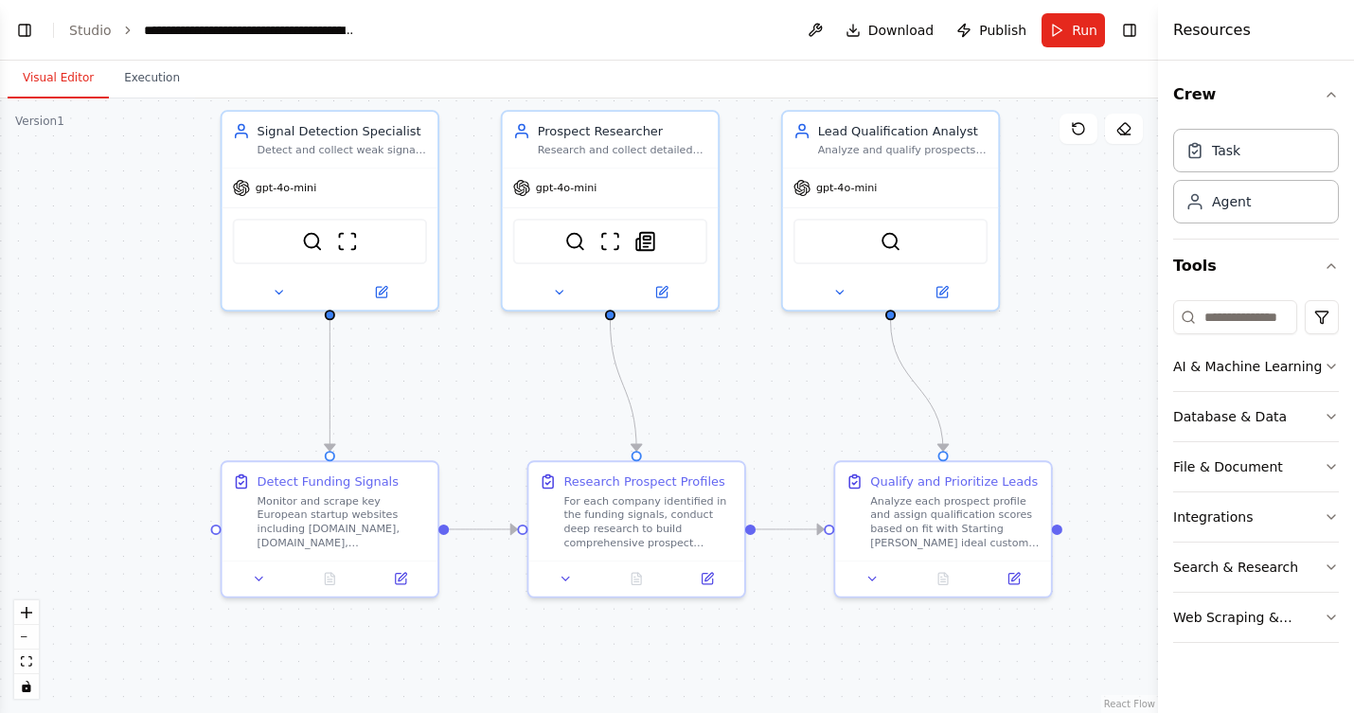
scroll to position [1289, 0]
click at [152, 77] on button "Execution" at bounding box center [152, 79] width 86 height 40
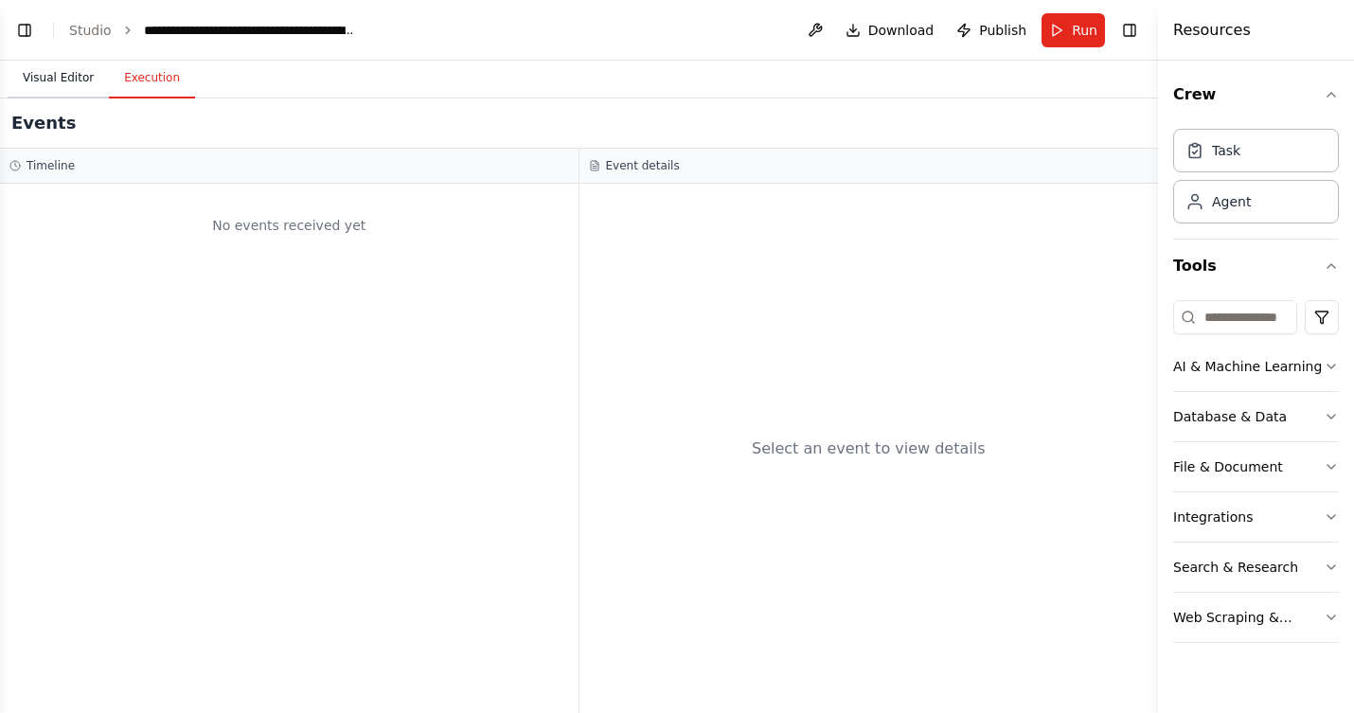
click at [81, 76] on button "Visual Editor" at bounding box center [58, 79] width 101 height 40
click at [146, 75] on button "Execution" at bounding box center [152, 79] width 86 height 40
drag, startPoint x: 68, startPoint y: 70, endPoint x: 154, endPoint y: 201, distance: 156.6
click at [68, 69] on button "Visual Editor" at bounding box center [58, 79] width 101 height 40
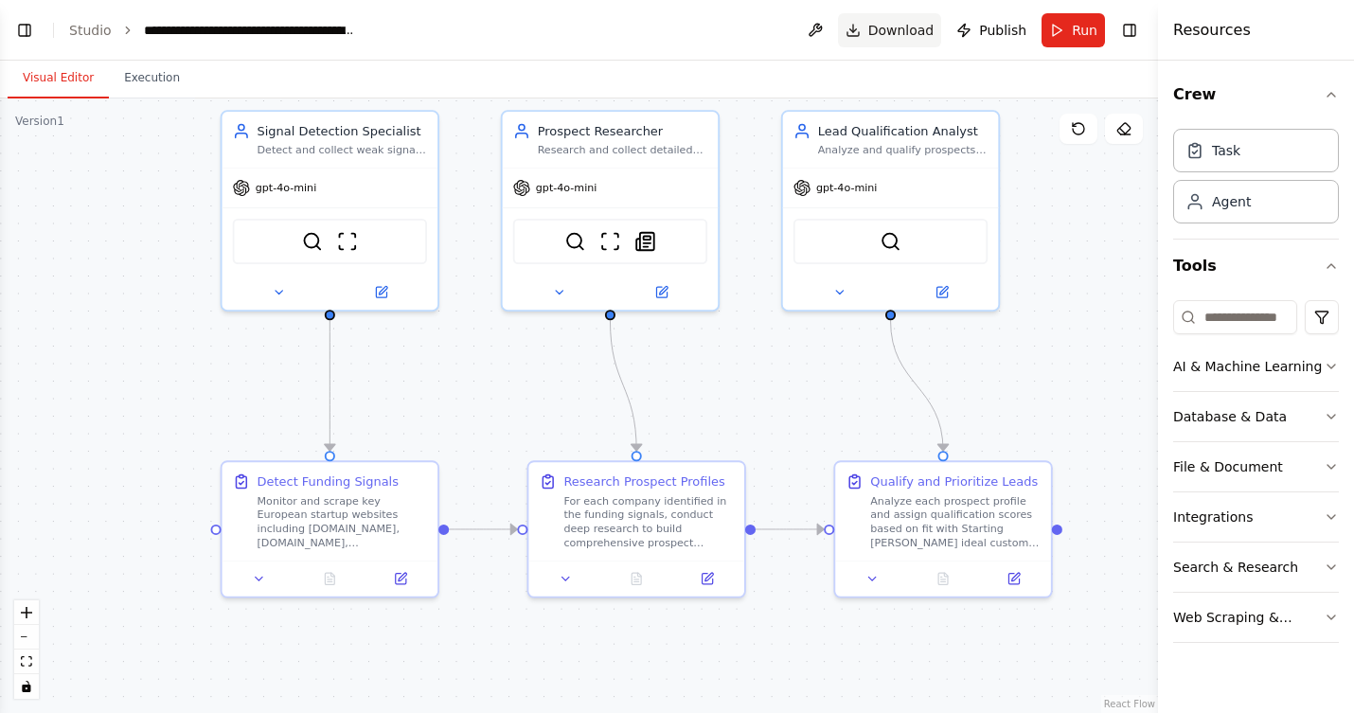
scroll to position [2329, 0]
click at [1072, 29] on button "Run" at bounding box center [1073, 30] width 63 height 34
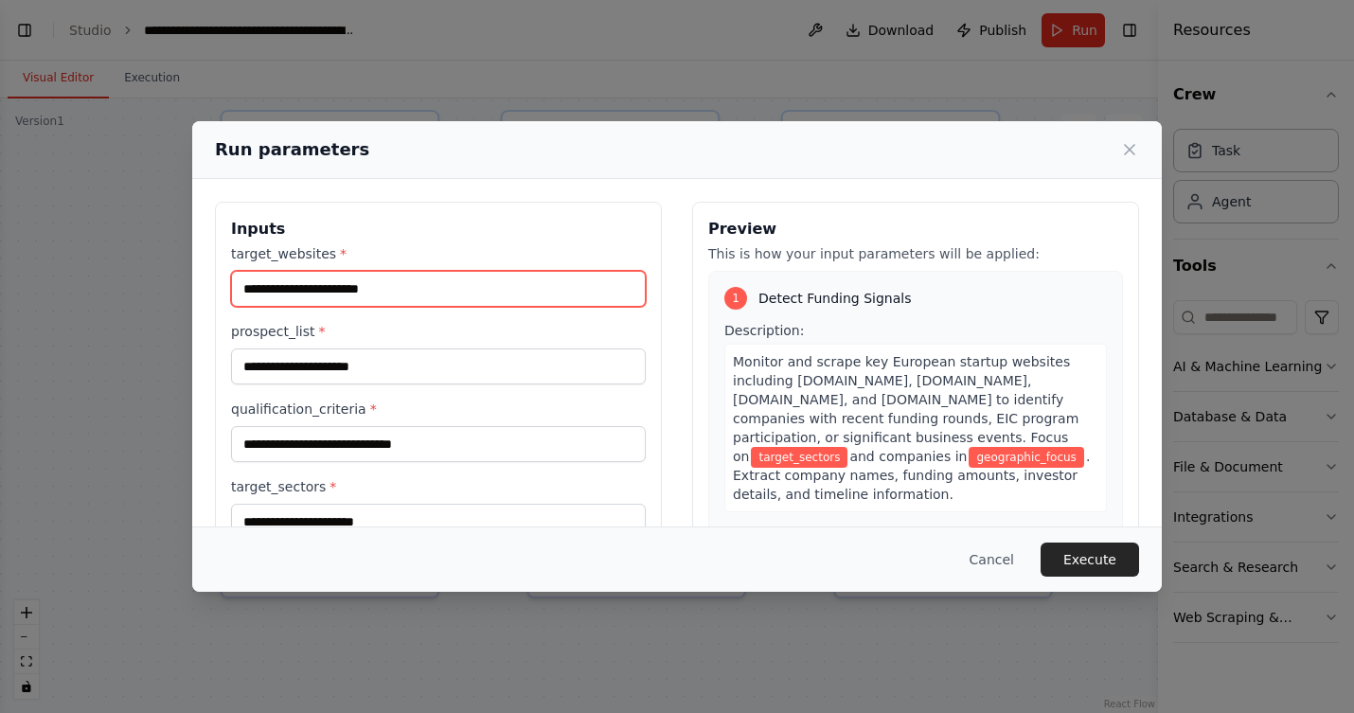
click at [413, 288] on input "target_websites *" at bounding box center [438, 289] width 415 height 36
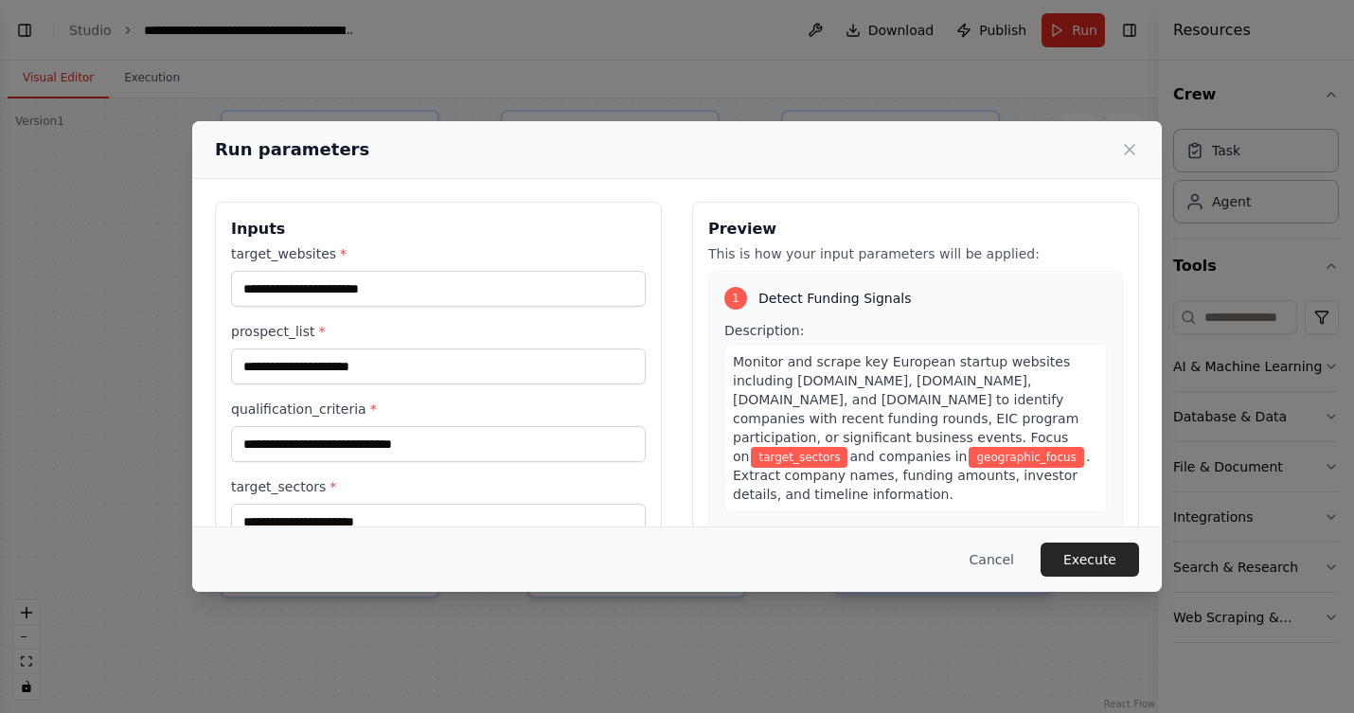
click at [984, 554] on button "Cancel" at bounding box center [992, 560] width 75 height 34
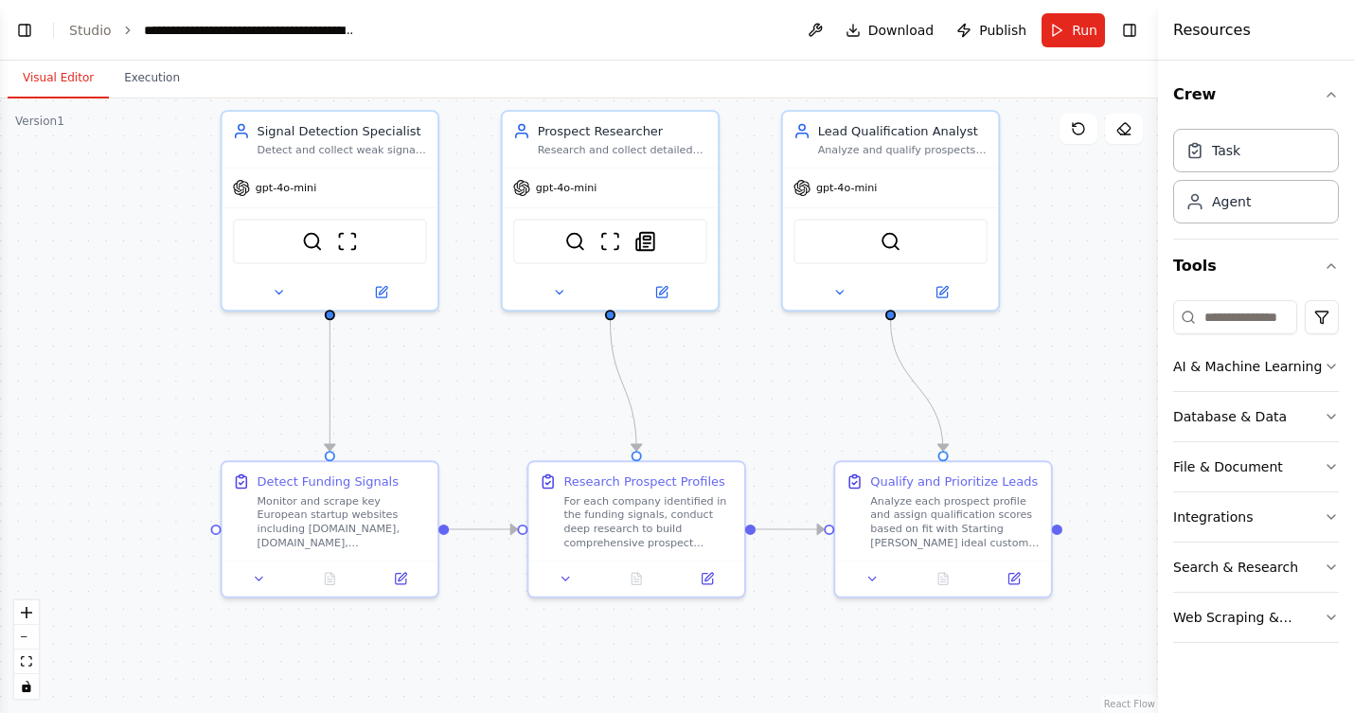
click at [52, 295] on div ".deletable-edge-delete-btn { width: 20px; height: 20px; border: 0px solid #ffff…" at bounding box center [579, 405] width 1158 height 615
click at [1071, 34] on button "Run" at bounding box center [1073, 30] width 63 height 34
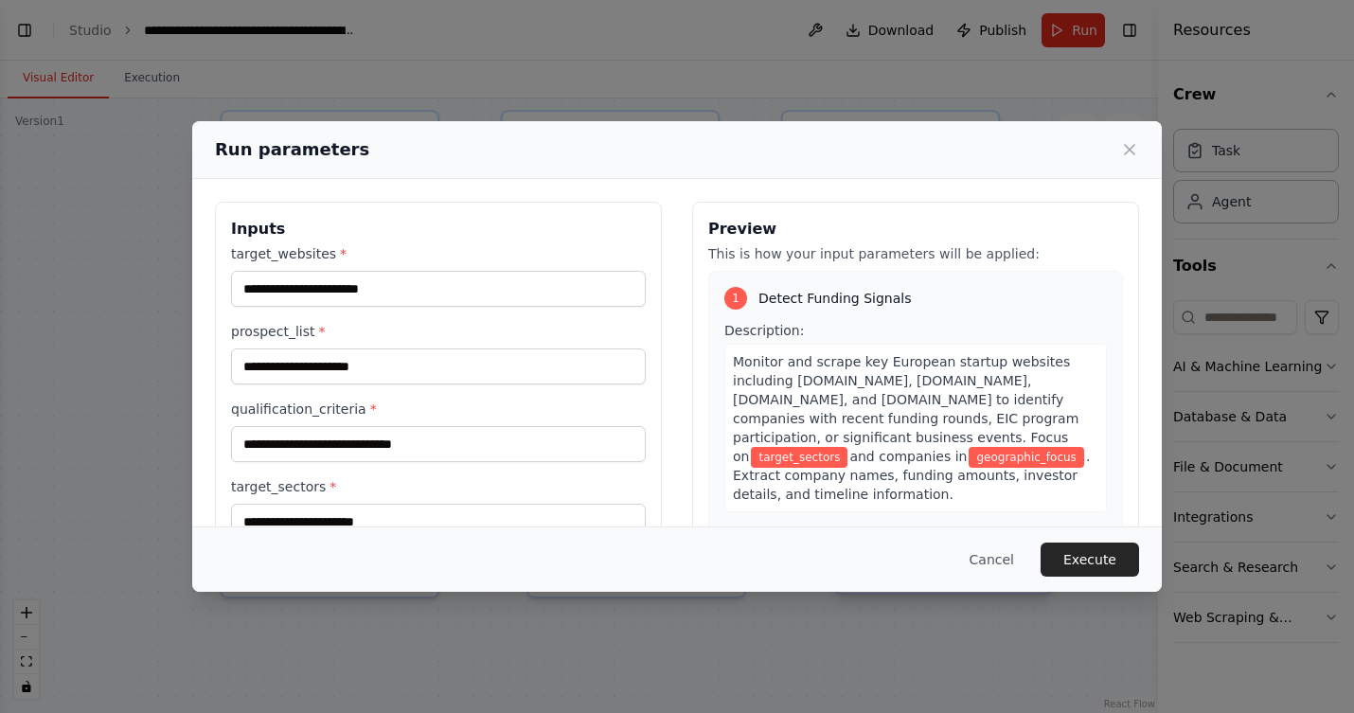
click at [984, 558] on button "Cancel" at bounding box center [992, 560] width 75 height 34
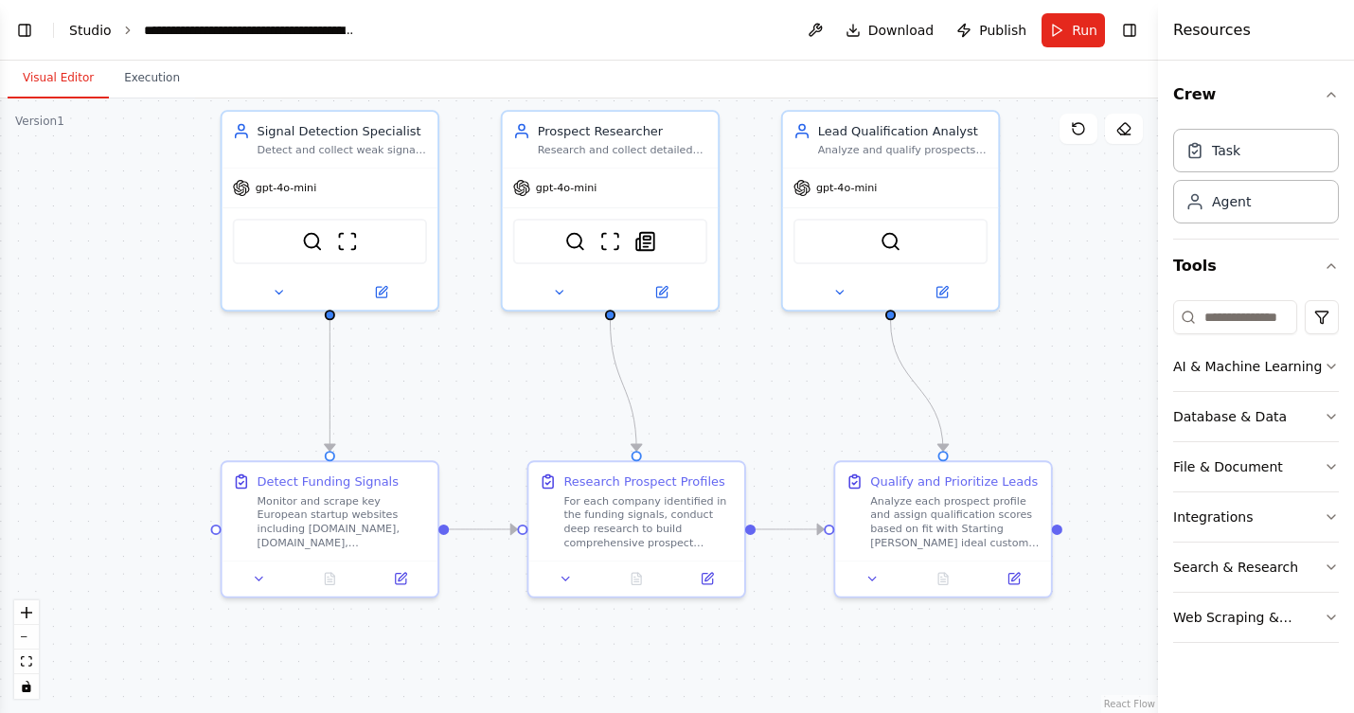
click at [81, 29] on link "Studio" at bounding box center [90, 30] width 43 height 15
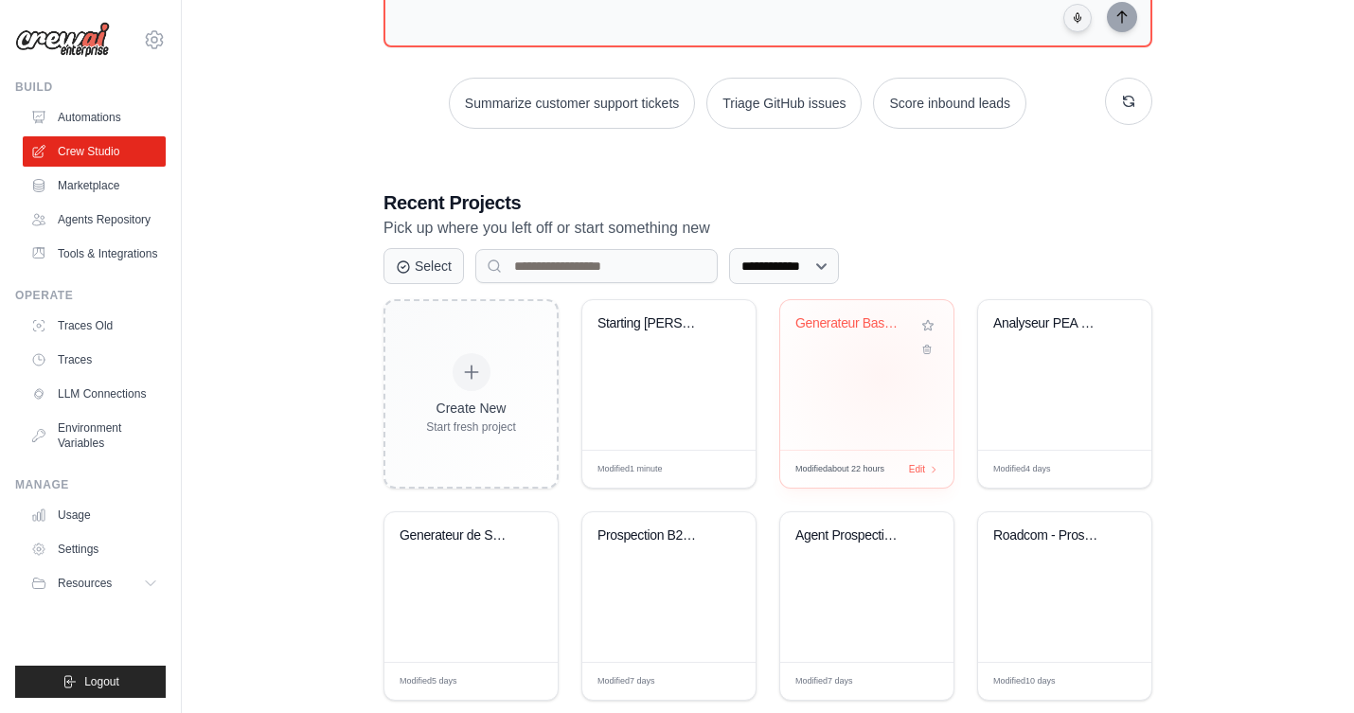
click at [884, 375] on div "Generateur Base Prospects Qualifies" at bounding box center [866, 375] width 173 height 150
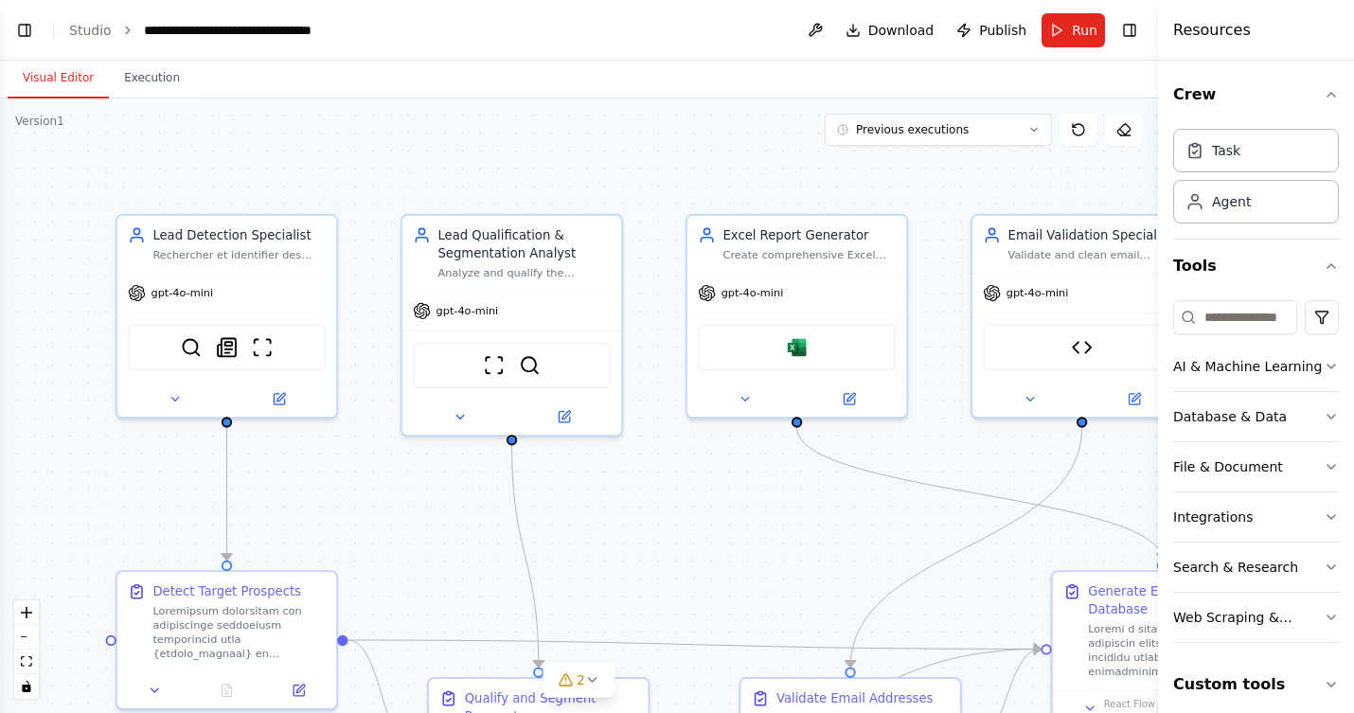
scroll to position [29281, 0]
click at [166, 78] on button "Execution" at bounding box center [152, 79] width 86 height 40
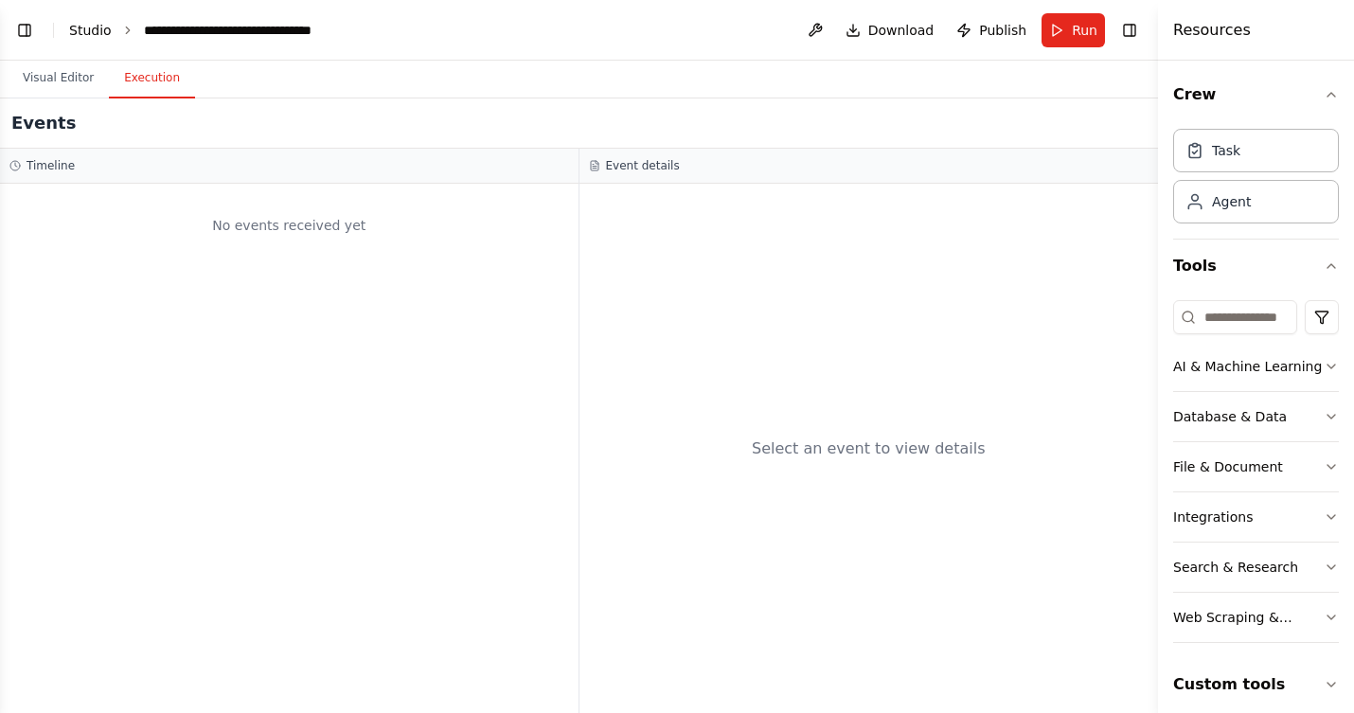
click at [84, 26] on link "Studio" at bounding box center [90, 30] width 43 height 15
